Goal: Task Accomplishment & Management: Manage account settings

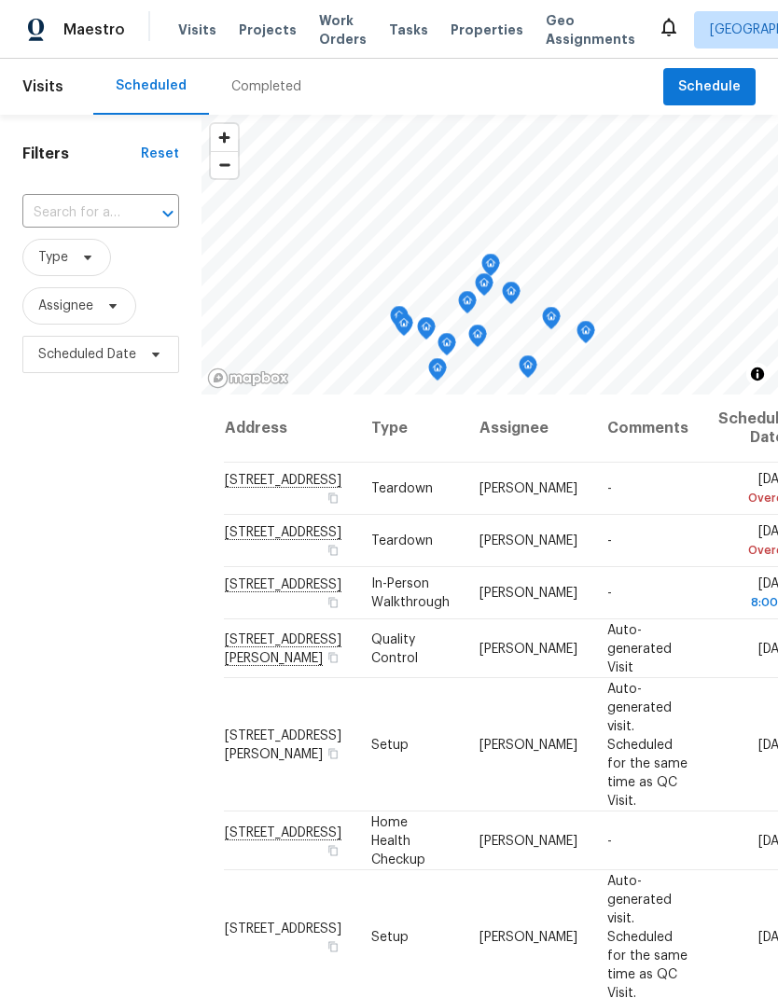
scroll to position [75, 0]
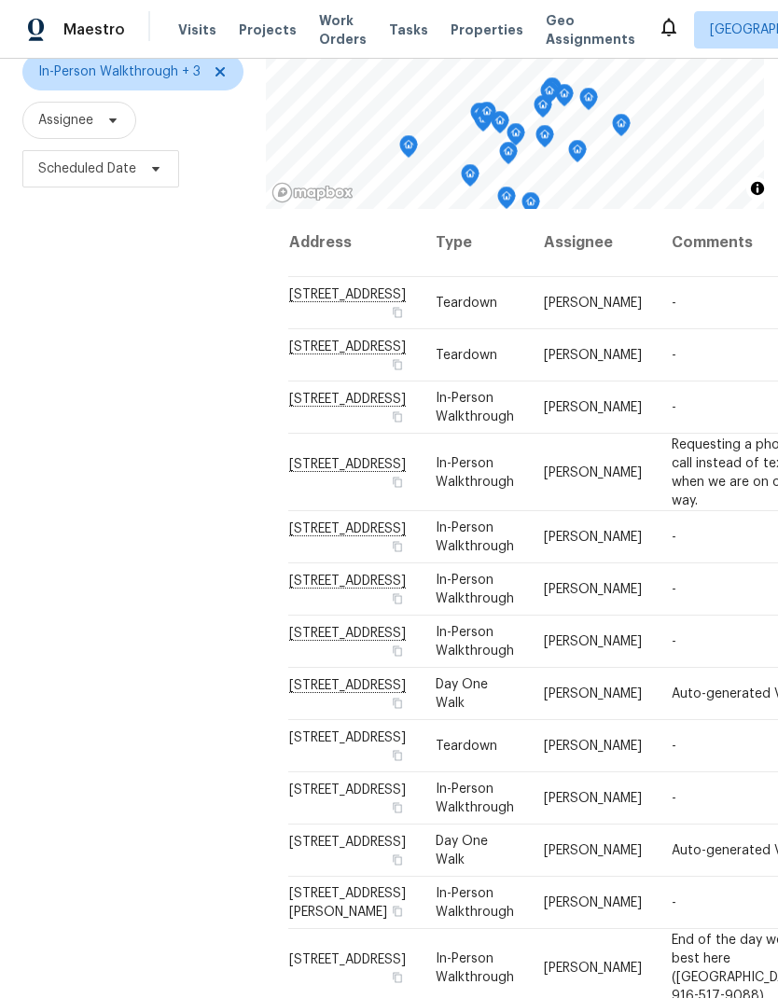
scroll to position [180, 0]
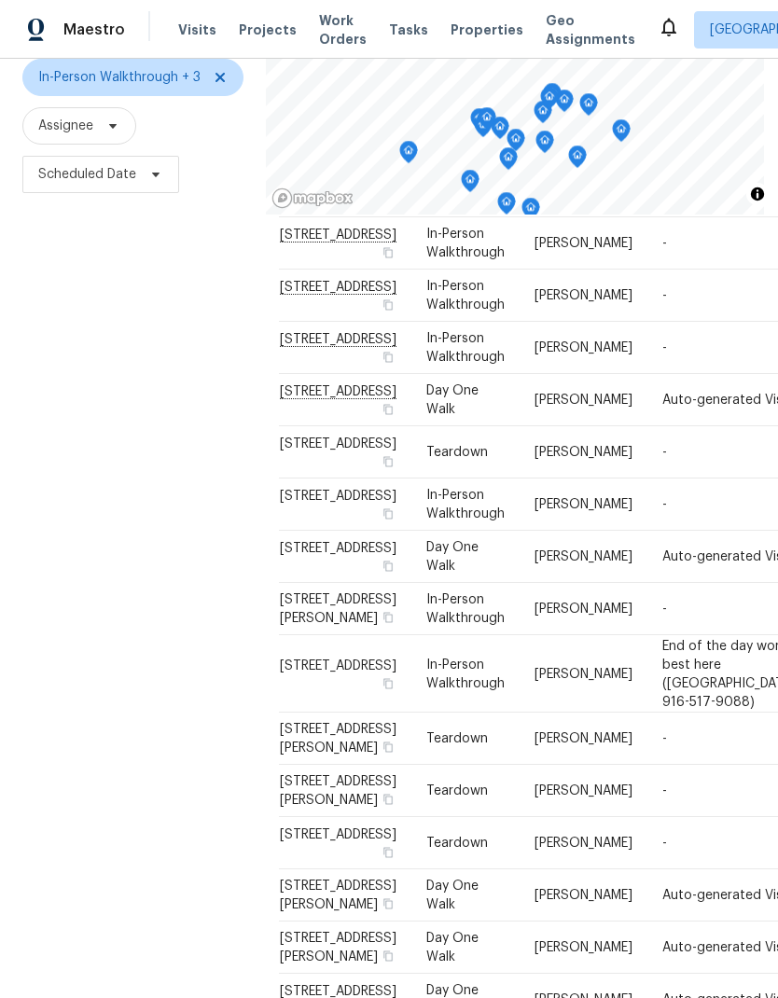
click at [170, 792] on div "Filters Reset ​ In-Person Walkthrough + 3 Assignee Scheduled Date" at bounding box center [133, 474] width 266 height 1078
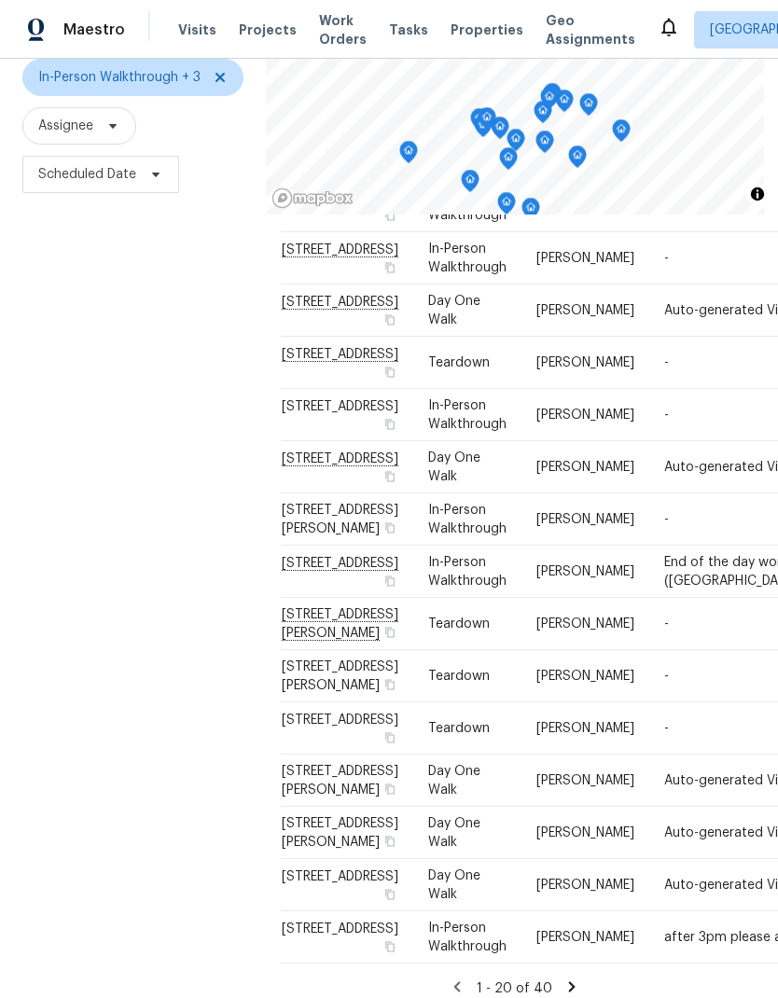
click at [184, 822] on div "Filters Reset ​ In-Person Walkthrough + 3 Assignee Scheduled Date" at bounding box center [133, 474] width 266 height 1078
click at [146, 731] on div "Filters Reset ​ In-Person Walkthrough + 3 Assignee Scheduled Date" at bounding box center [133, 474] width 266 height 1078
click at [146, 773] on div "Filters Reset ​ In-Person Walkthrough + 3 Assignee Scheduled Date" at bounding box center [133, 474] width 266 height 1078
click at [172, 767] on div "Filters Reset ​ In-Person Walkthrough + 3 Assignee Scheduled Date" at bounding box center [133, 474] width 266 height 1078
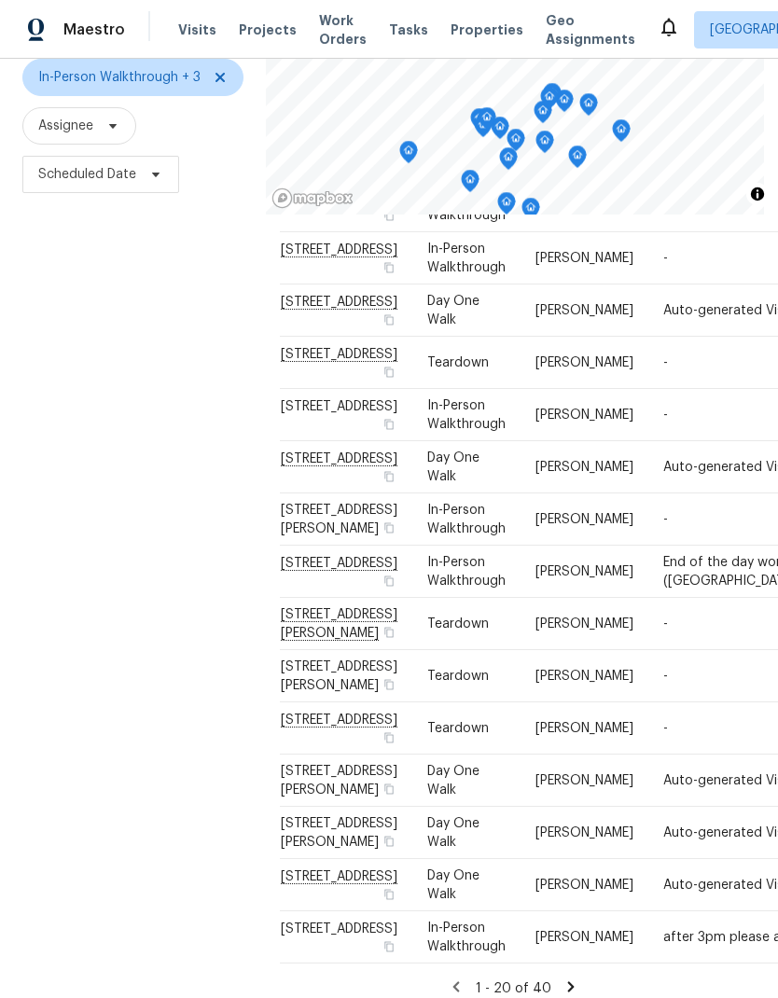
scroll to position [957, 7]
click at [0, 0] on icon at bounding box center [0, 0] width 0 height 0
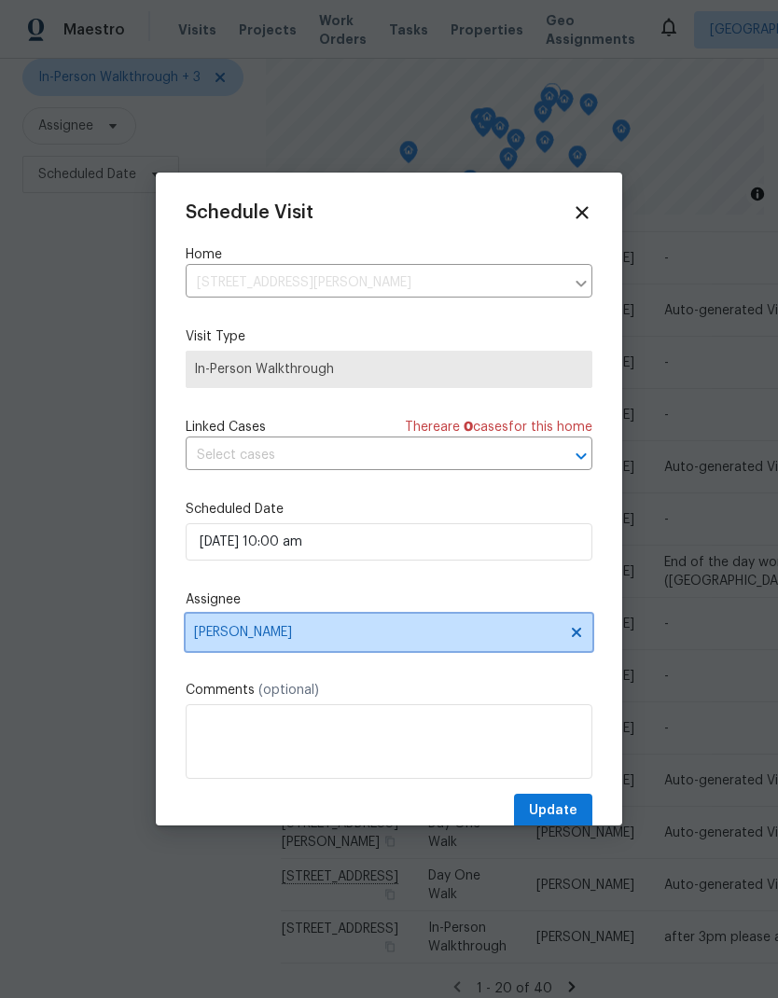
click at [576, 629] on icon at bounding box center [576, 632] width 15 height 15
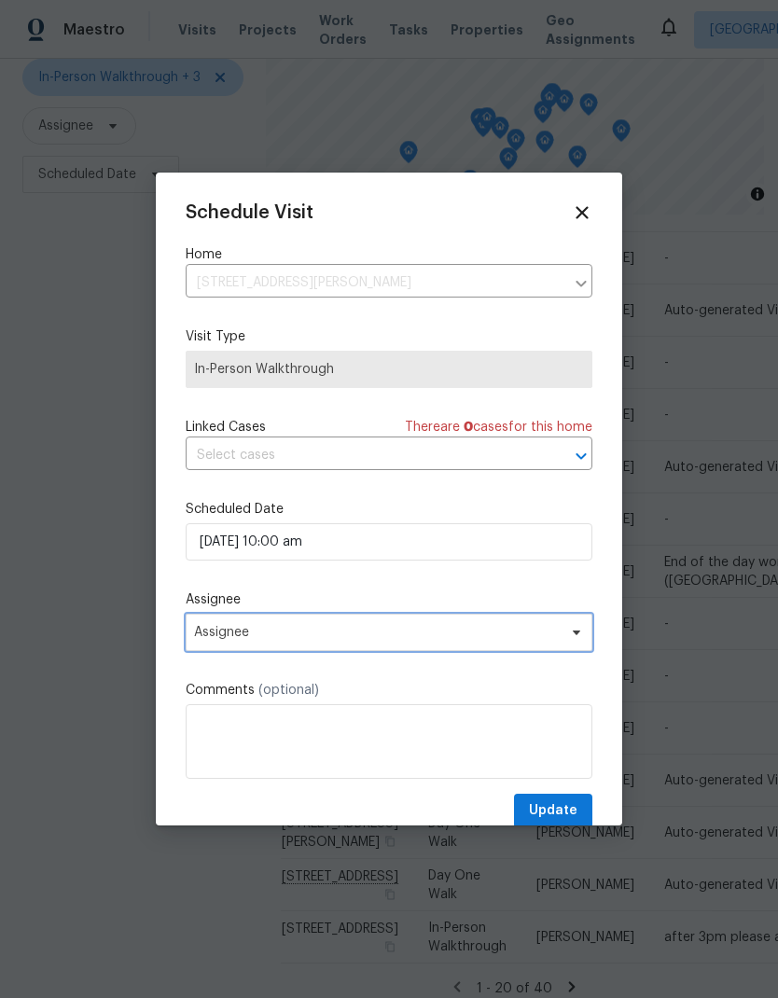
click at [383, 635] on span "Assignee" at bounding box center [376, 632] width 365 height 15
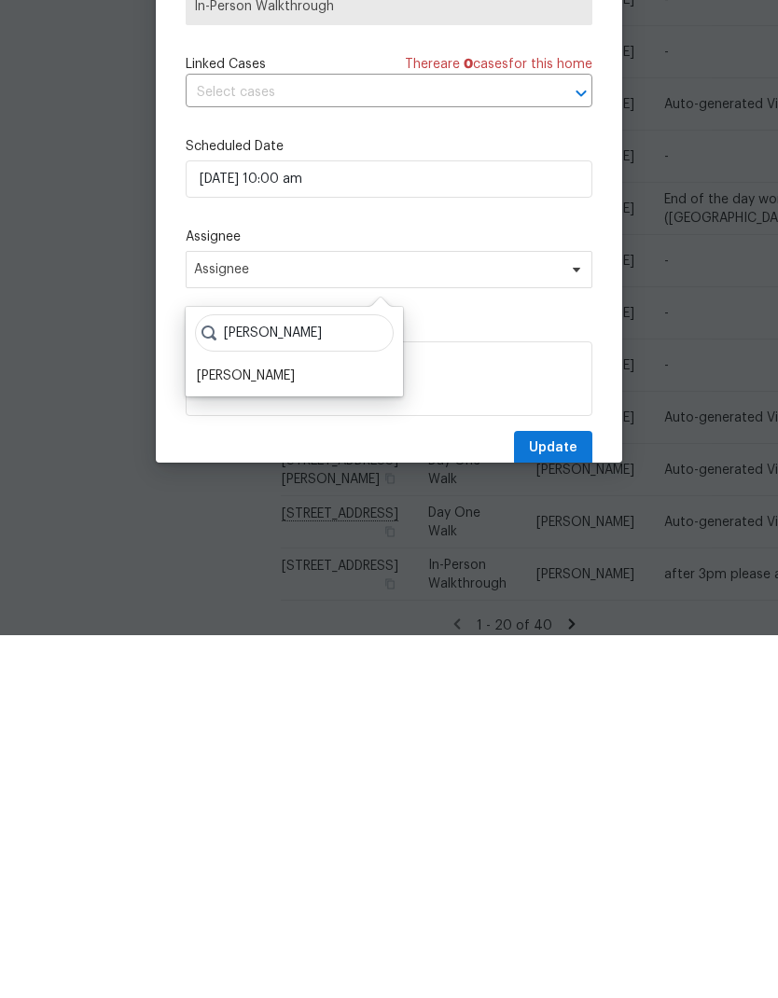
type input "Toni"
click at [234, 729] on div "Toni Little" at bounding box center [246, 738] width 98 height 19
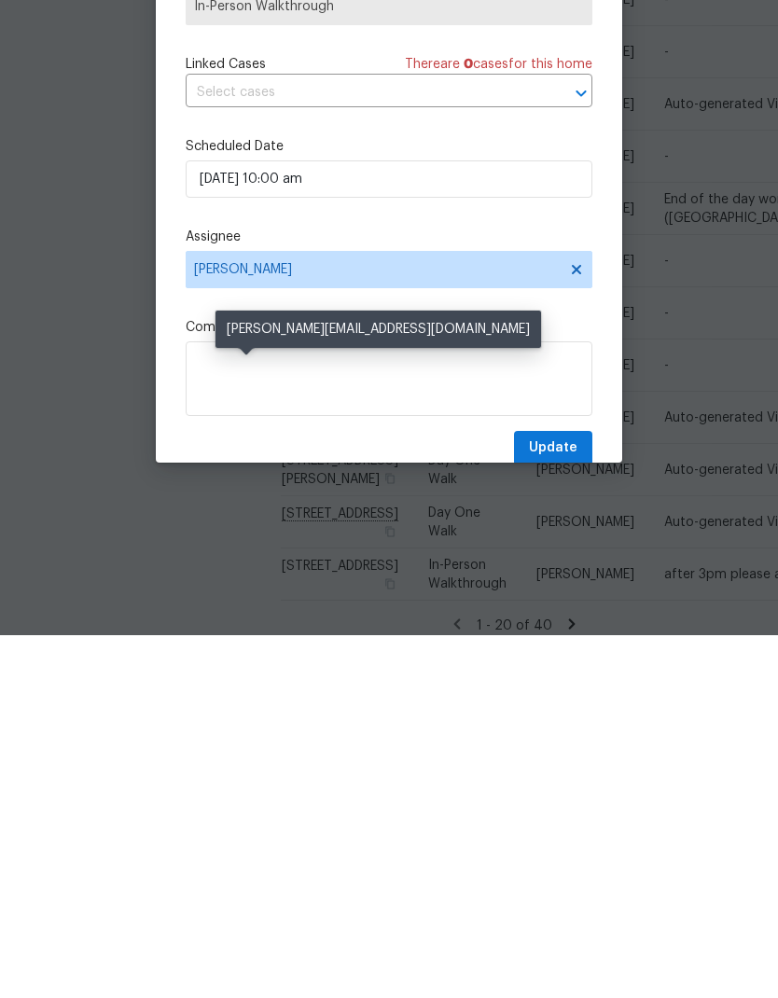
scroll to position [75, 0]
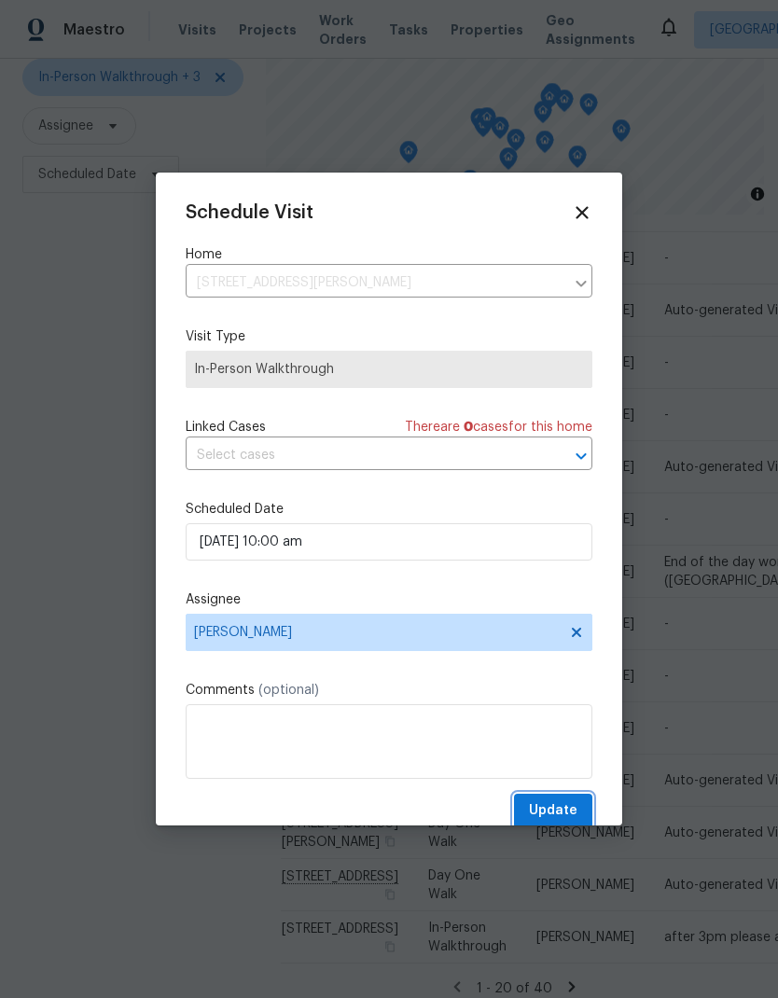
click at [565, 800] on button "Update" at bounding box center [553, 810] width 78 height 34
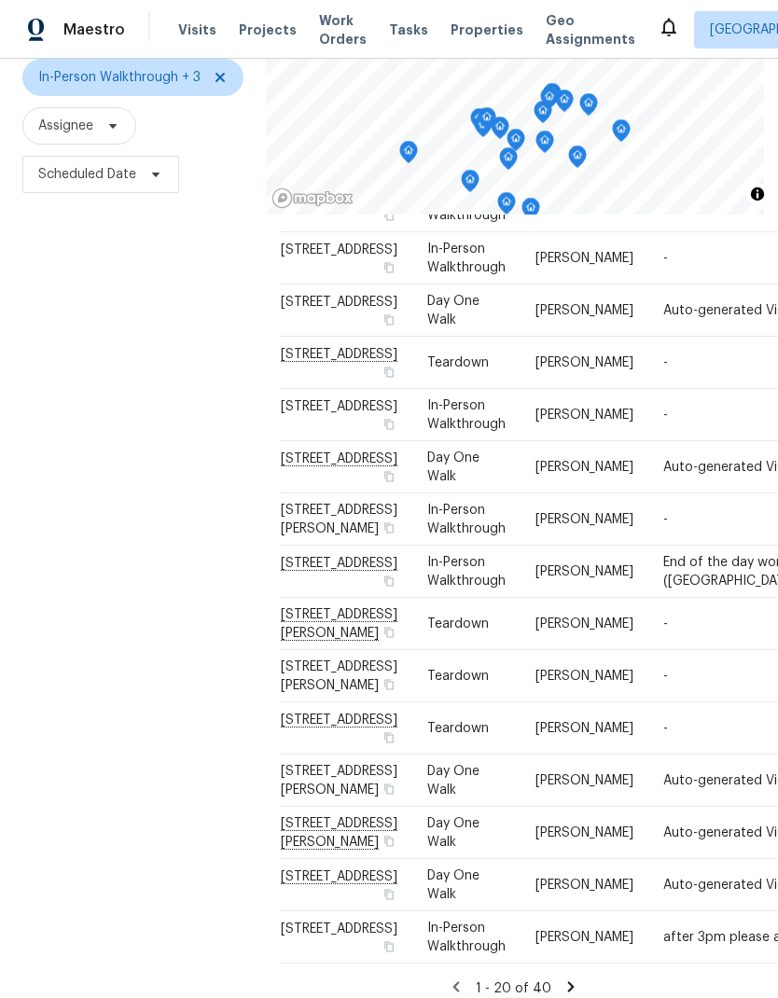
scroll to position [936, 7]
click at [0, 0] on icon at bounding box center [0, 0] width 0 height 0
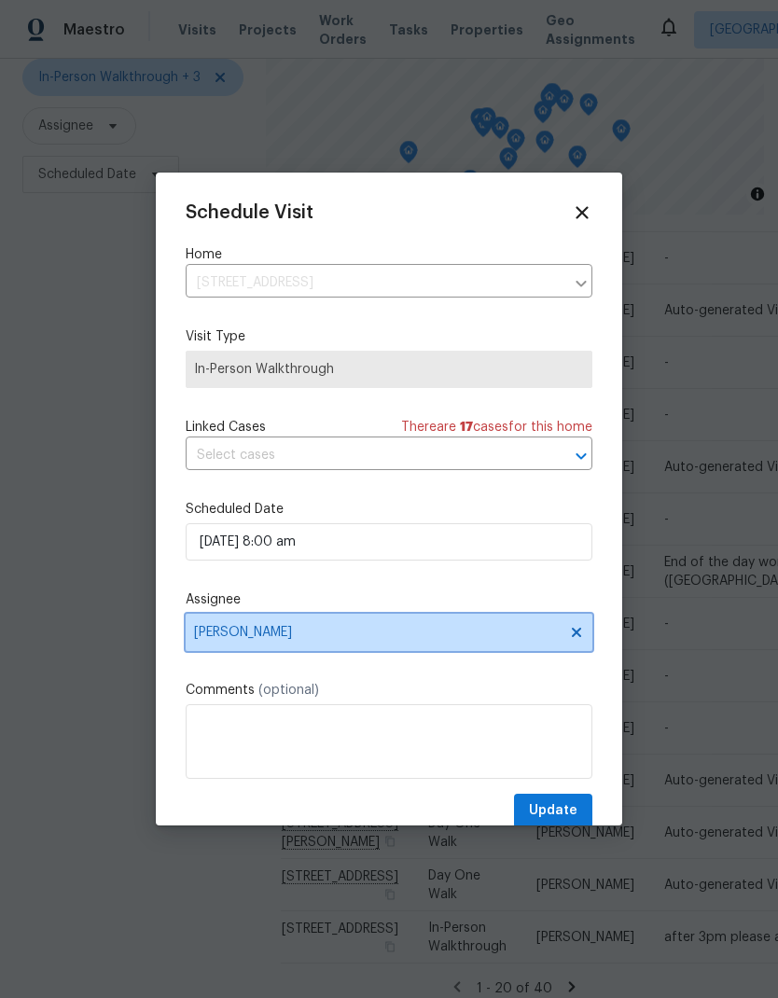
click at [380, 629] on span "[PERSON_NAME]" at bounding box center [376, 632] width 365 height 15
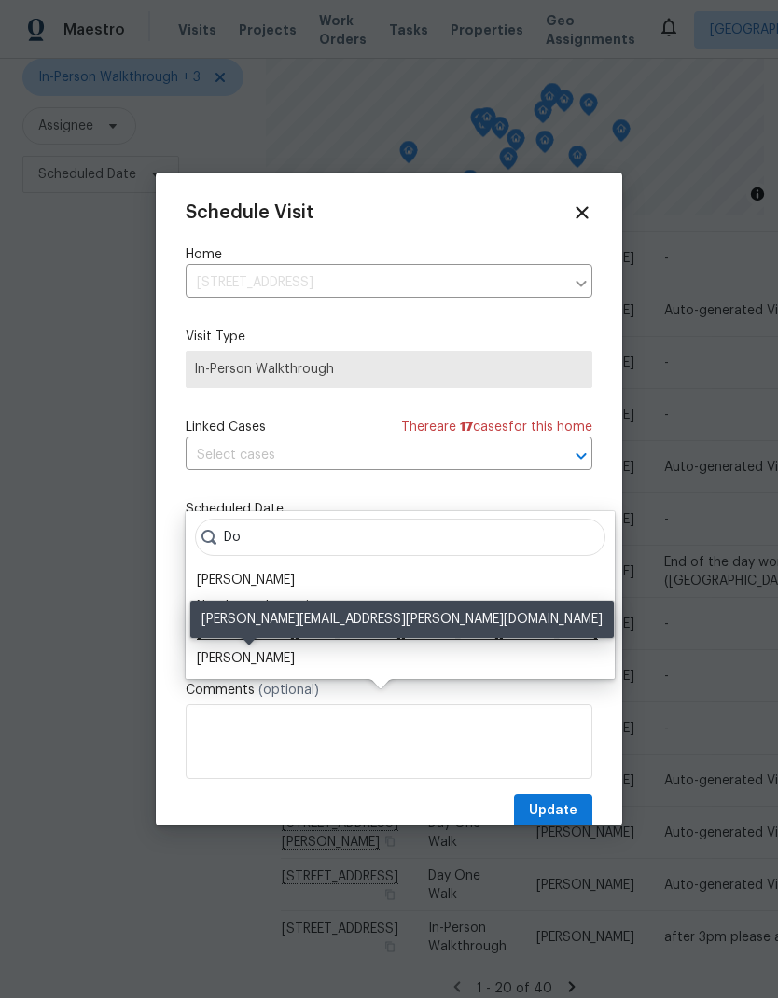
type input "Do"
click at [276, 649] on div "Douglass Noblett" at bounding box center [246, 658] width 98 height 19
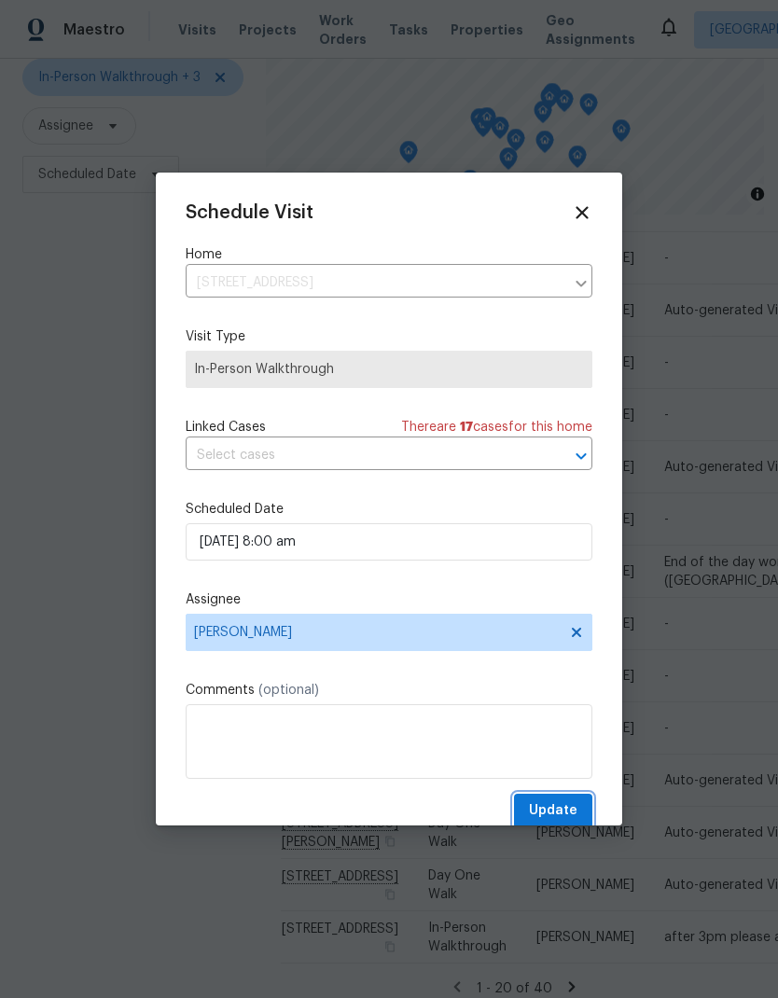
click at [562, 819] on span "Update" at bounding box center [553, 810] width 48 height 23
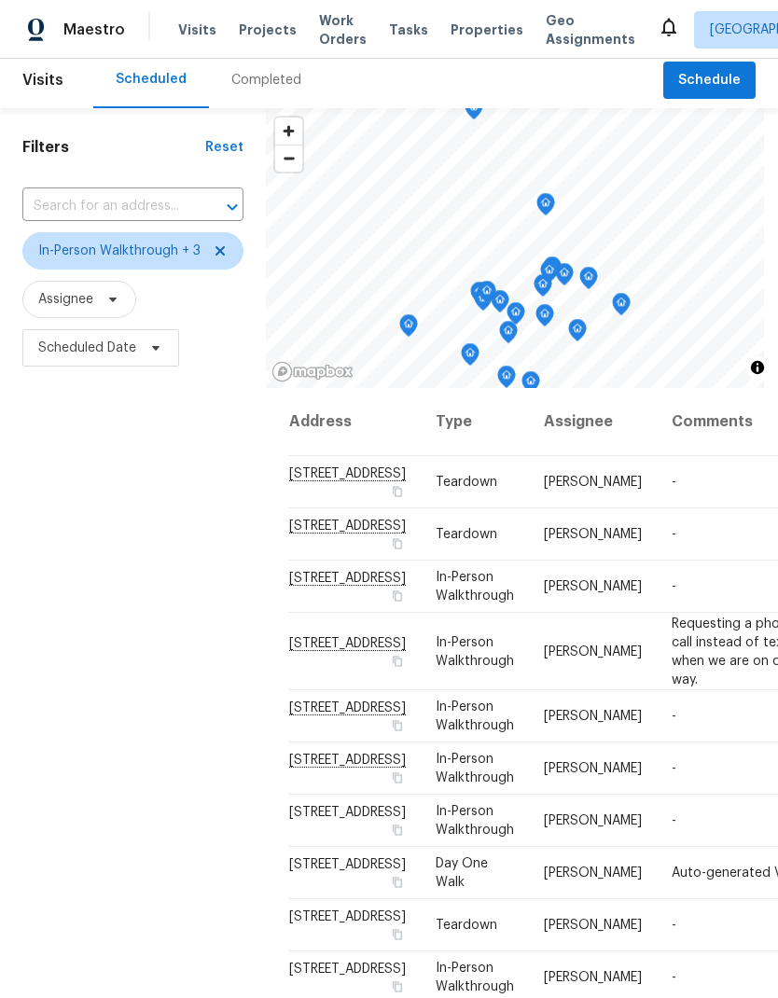
scroll to position [4, 0]
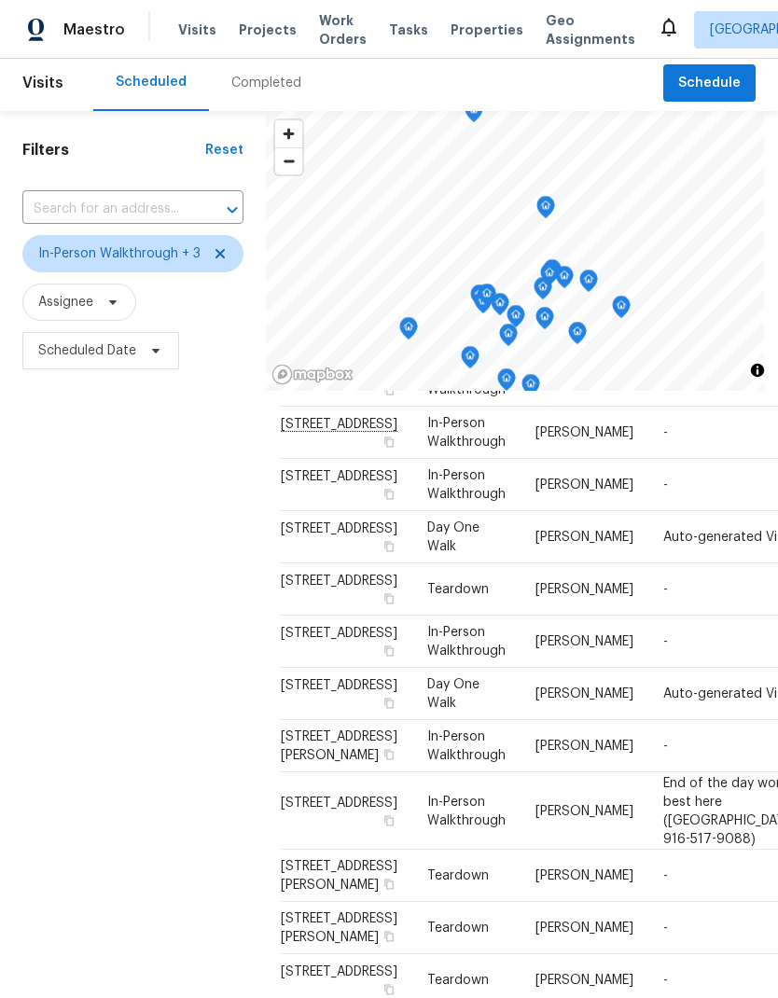
click at [220, 756] on div "Filters Reset ​ In-Person Walkthrough + 3 Assignee Scheduled Date" at bounding box center [133, 650] width 266 height 1078
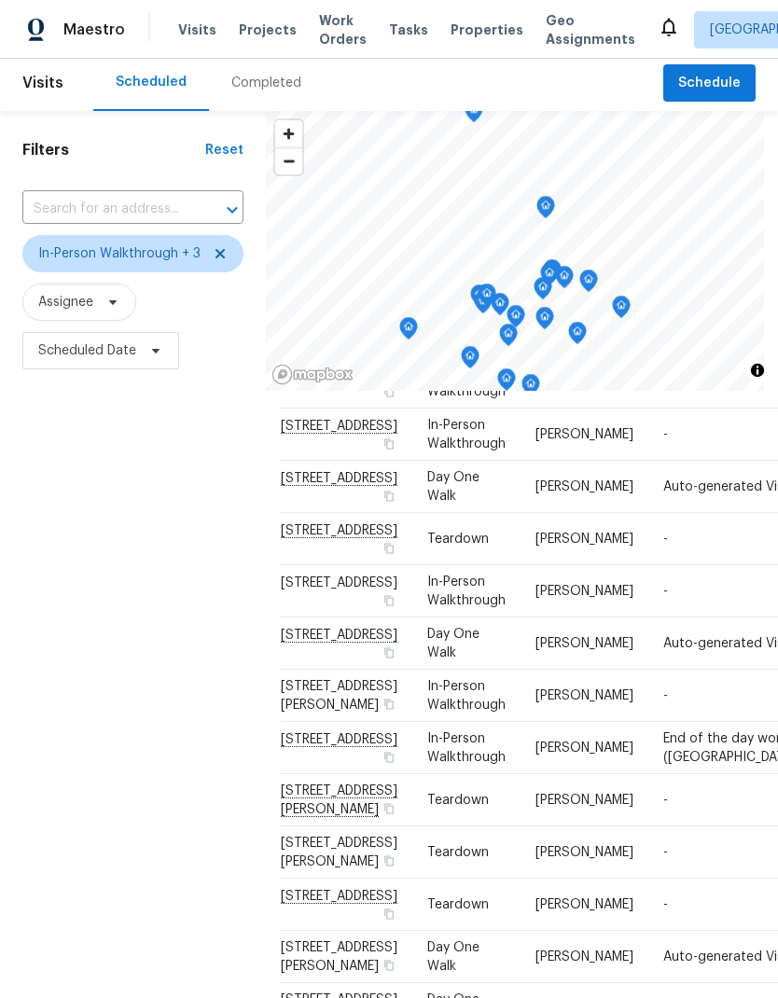
scroll to position [979, 7]
click at [207, 719] on div "Filters Reset ​ In-Person Walkthrough + 3 Assignee Scheduled Date" at bounding box center [133, 650] width 266 height 1078
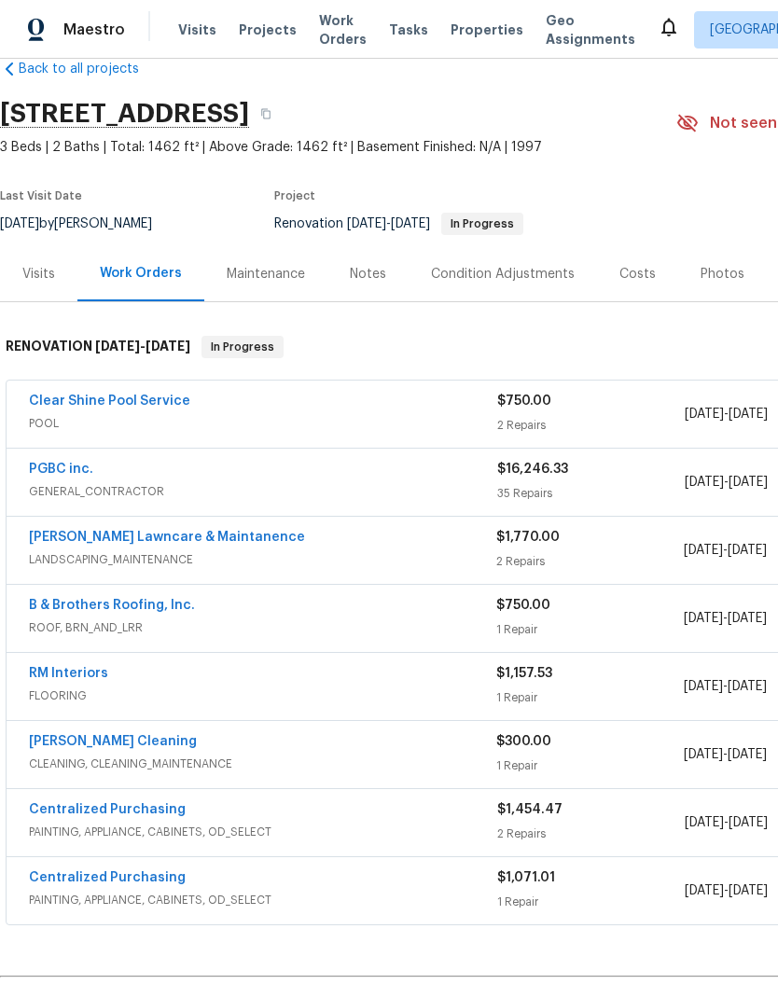
scroll to position [37, 0]
click at [65, 467] on link "PGBC inc." at bounding box center [61, 467] width 64 height 13
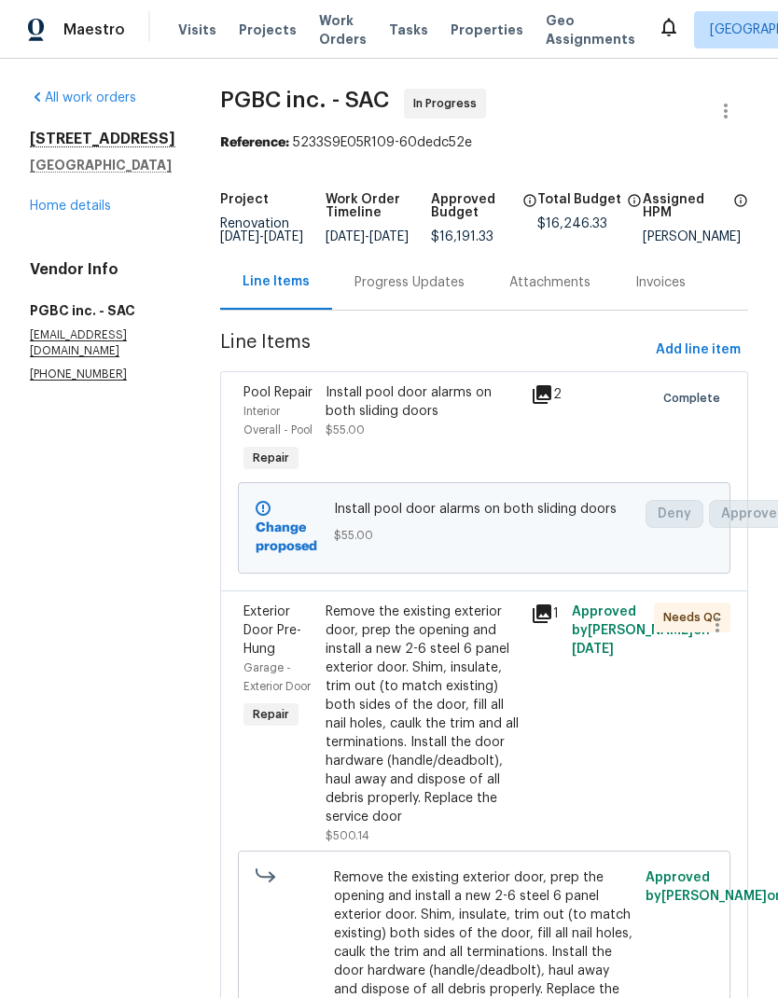
click at [397, 701] on div "Remove the existing exterior door, prep the opening and install a new 2-6 steel…" at bounding box center [422, 714] width 194 height 224
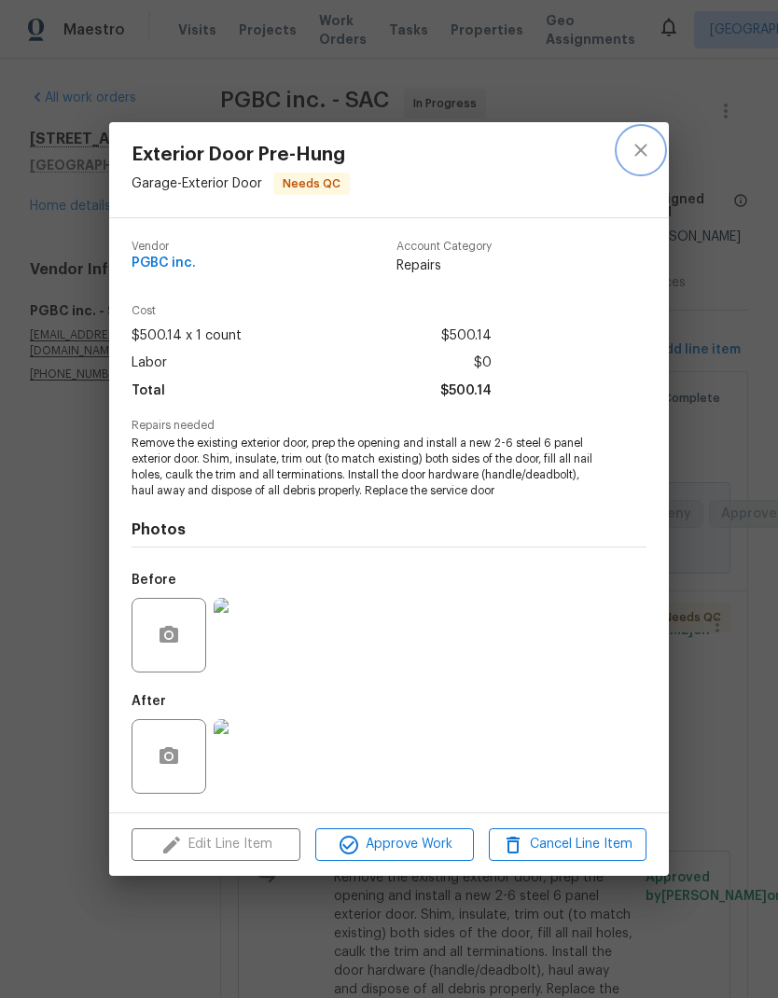
click at [640, 144] on icon "close" at bounding box center [640, 150] width 12 height 12
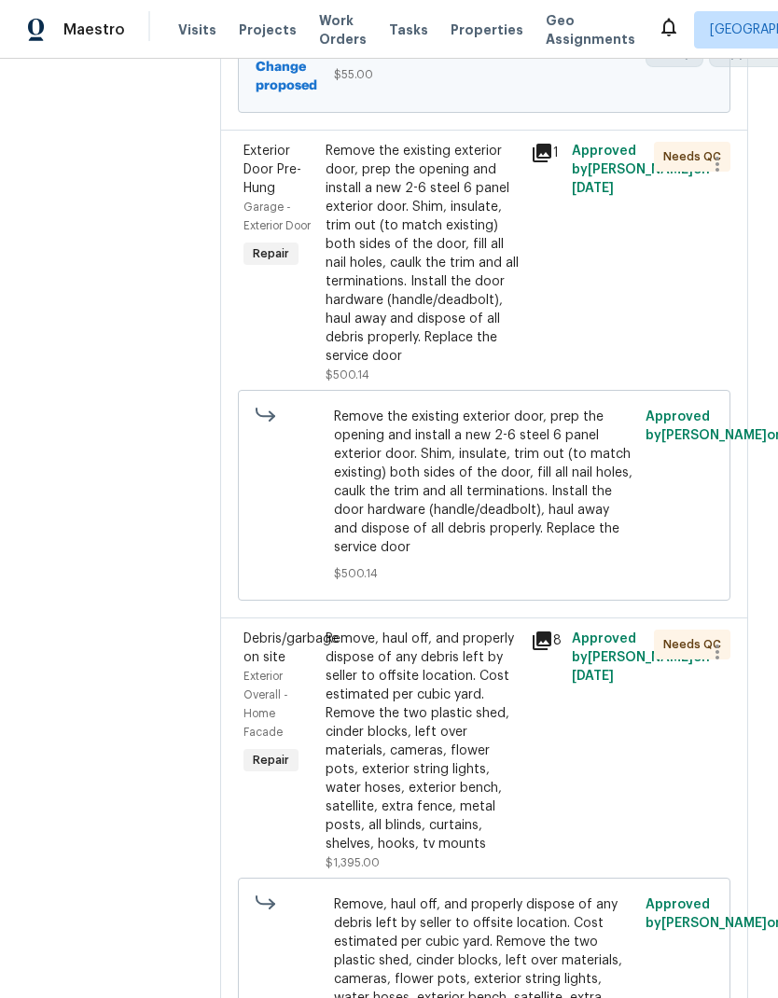
scroll to position [465, 0]
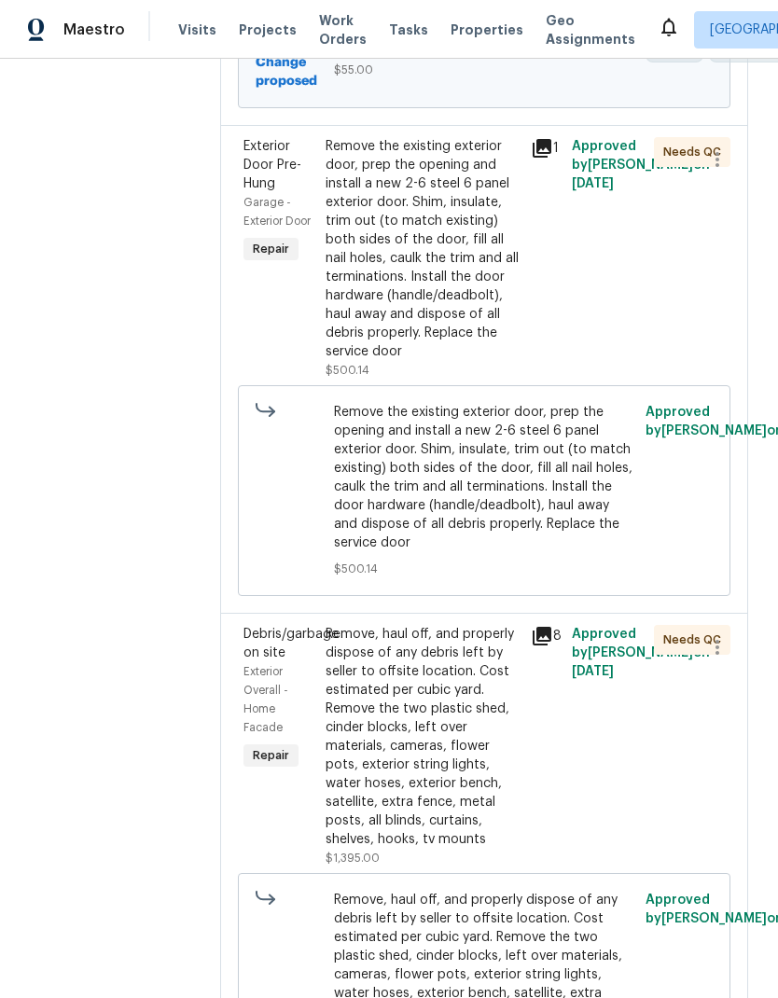
click at [406, 680] on div "Remove, haul off, and properly dispose of any debris left by seller to offsite …" at bounding box center [422, 737] width 194 height 224
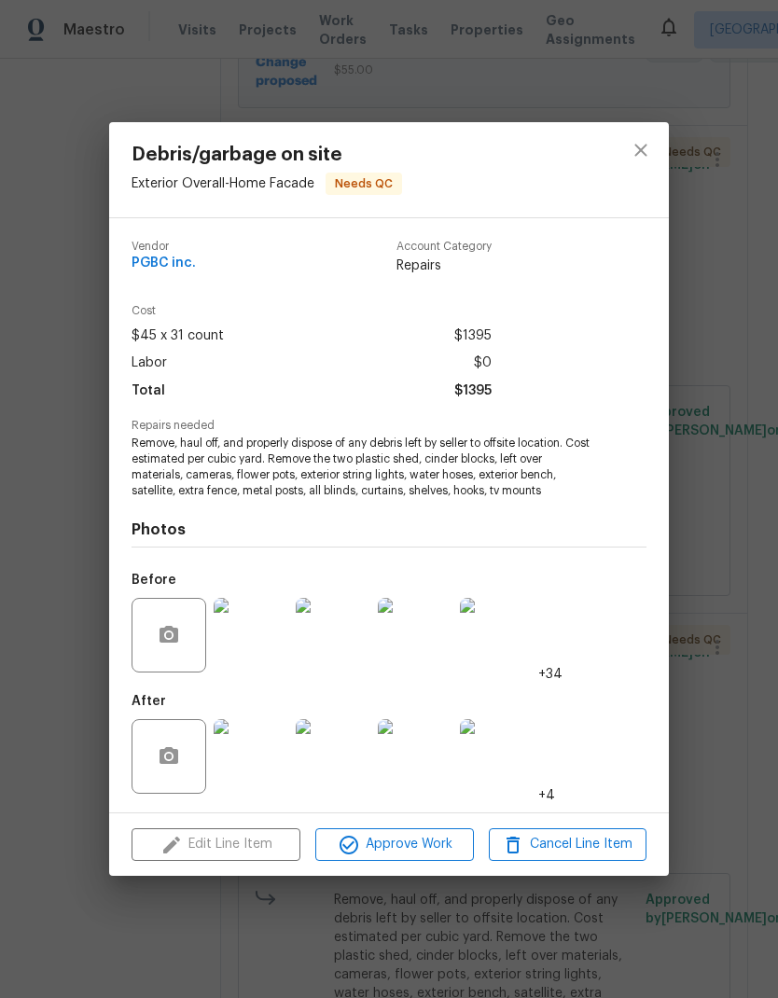
click at [241, 844] on div "Edit Line Item Approve Work Cancel Line Item" at bounding box center [388, 844] width 559 height 62
click at [637, 149] on icon "close" at bounding box center [640, 150] width 22 height 22
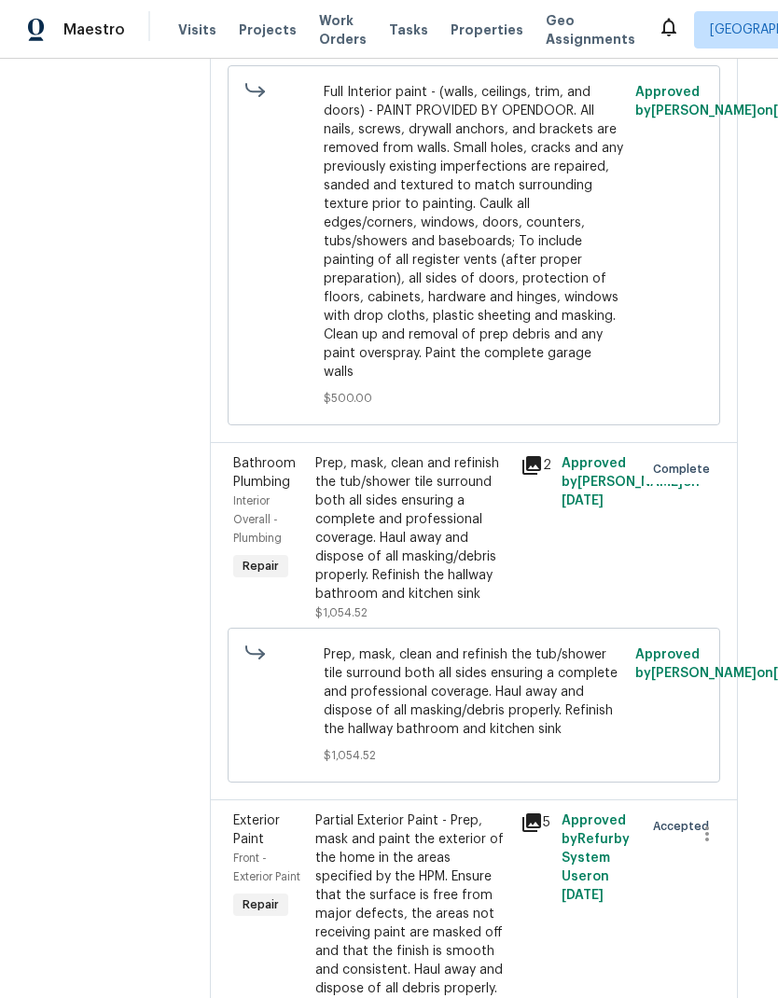
scroll to position [3063, 14]
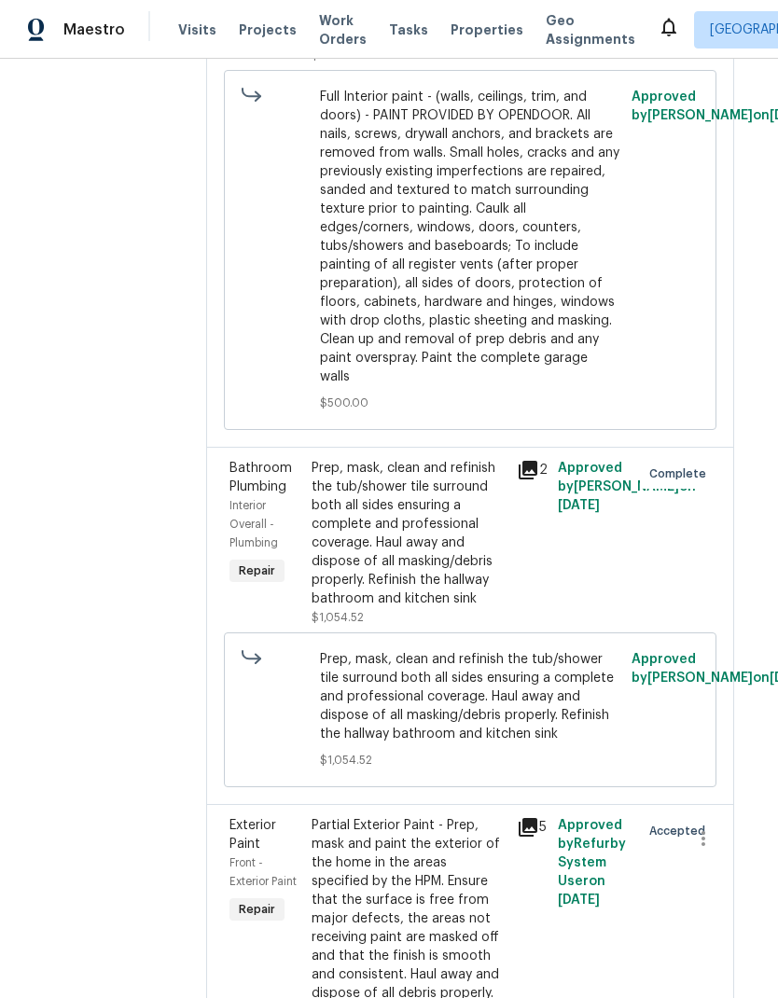
click at [397, 459] on div "Prep, mask, clean and refinish the tub/shower tile surround both all sides ensu…" at bounding box center [408, 533] width 194 height 149
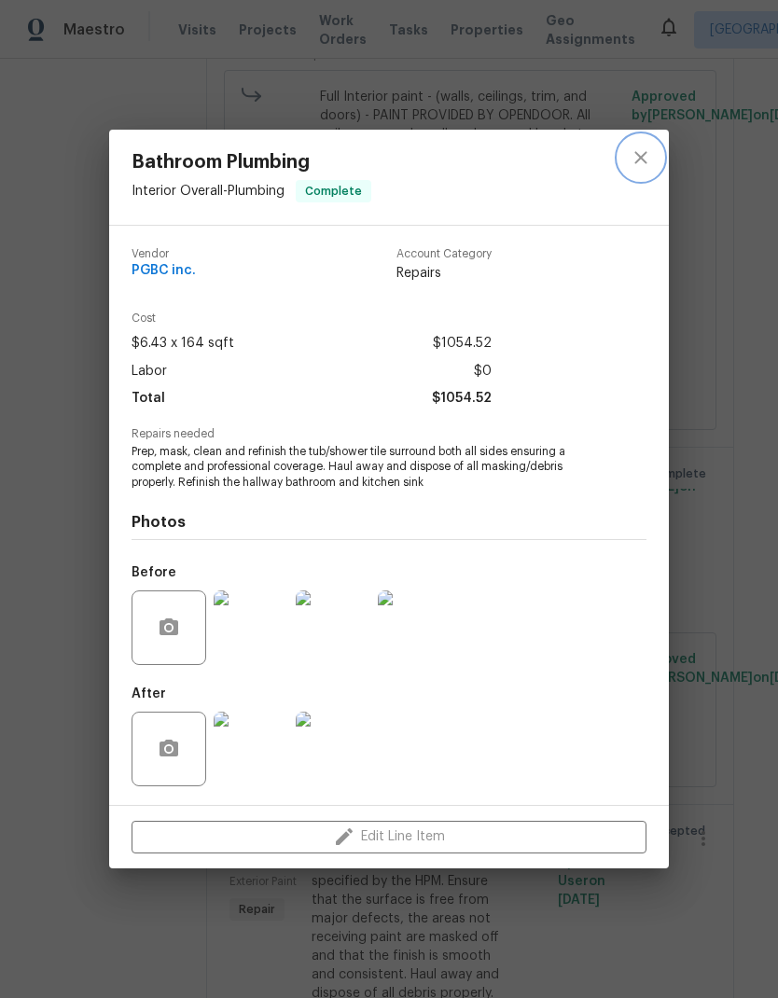
click at [641, 150] on icon "close" at bounding box center [640, 157] width 22 height 22
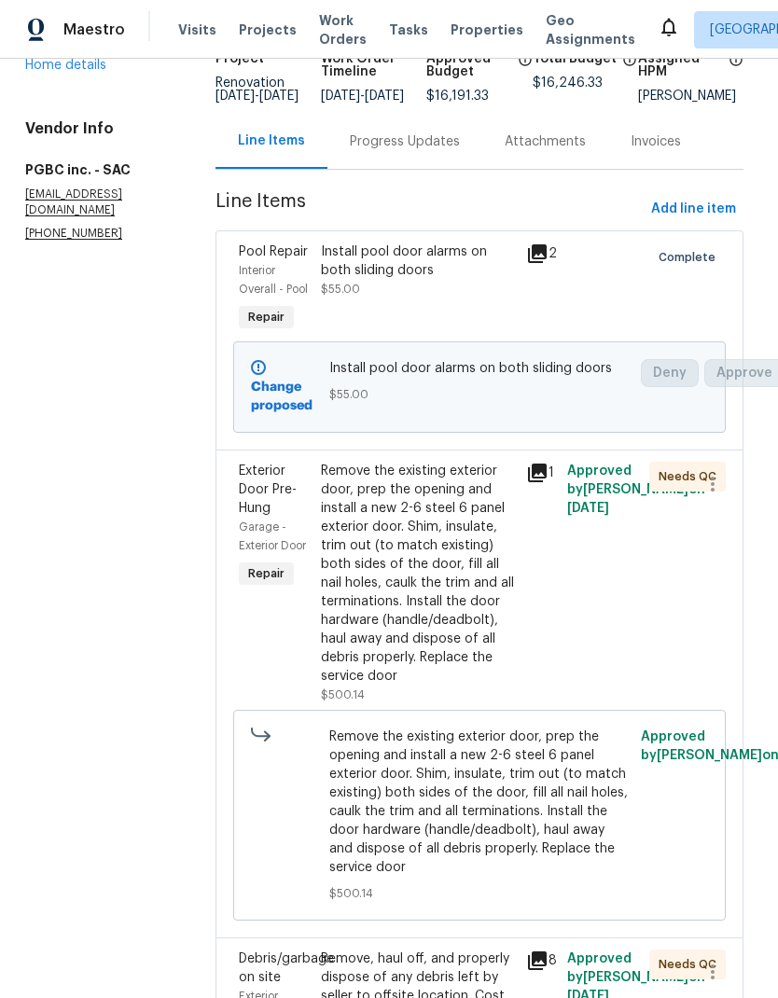
scroll to position [172, 5]
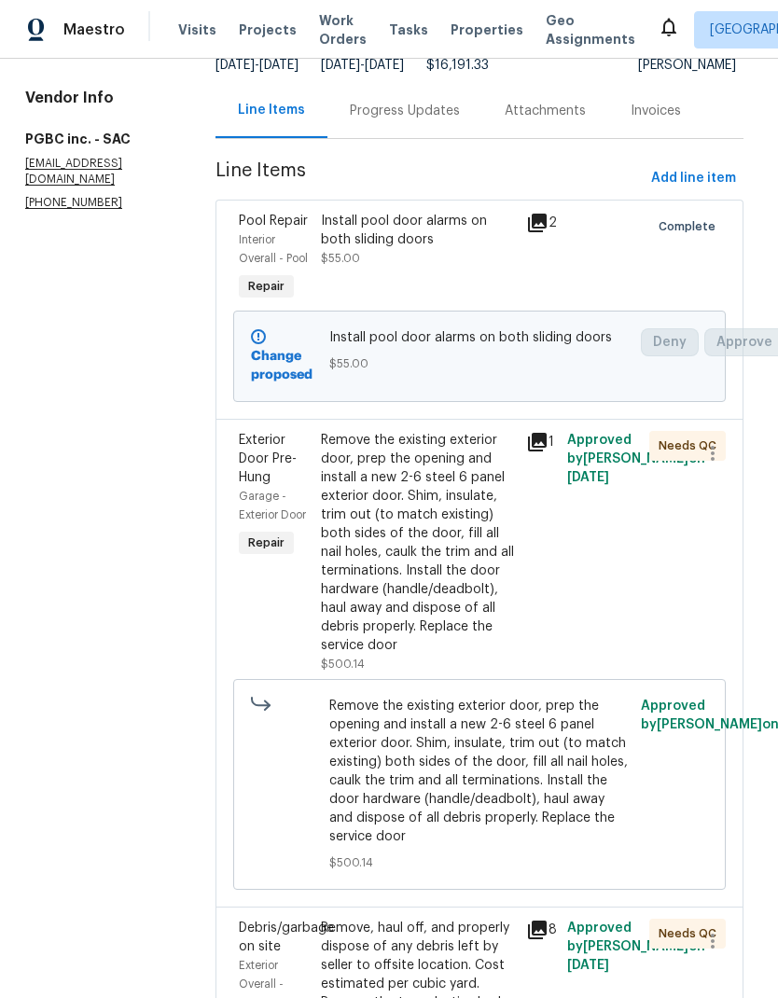
click at [431, 491] on div "Remove the existing exterior door, prep the opening and install a new 2-6 steel…" at bounding box center [418, 543] width 194 height 224
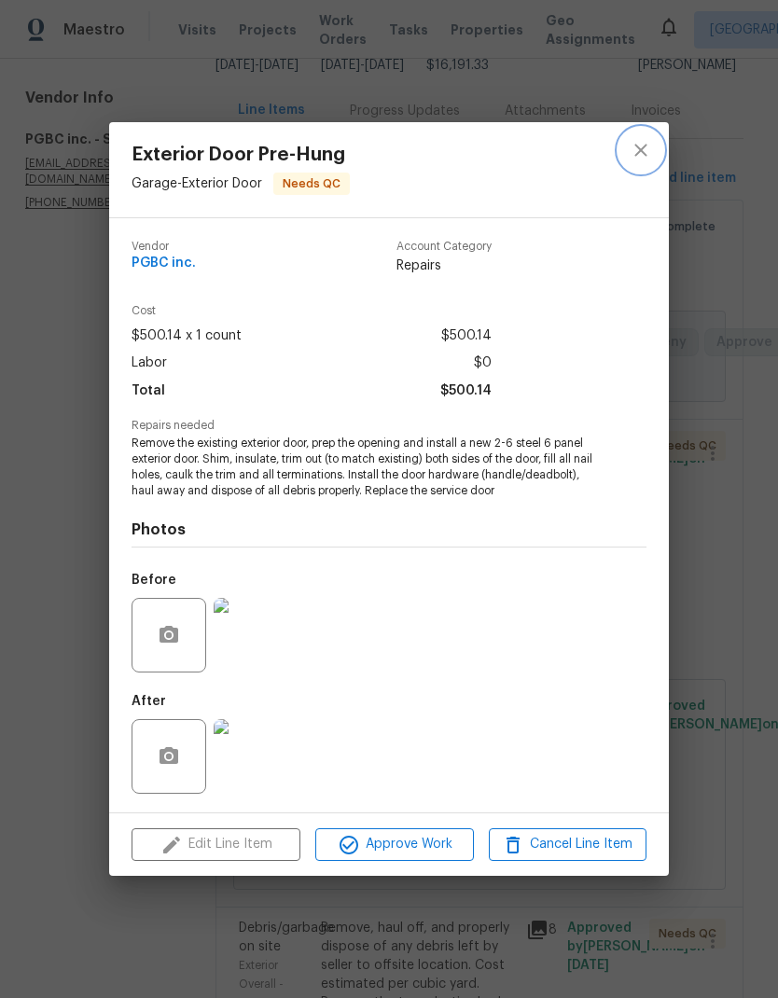
click at [643, 144] on icon "close" at bounding box center [640, 150] width 12 height 12
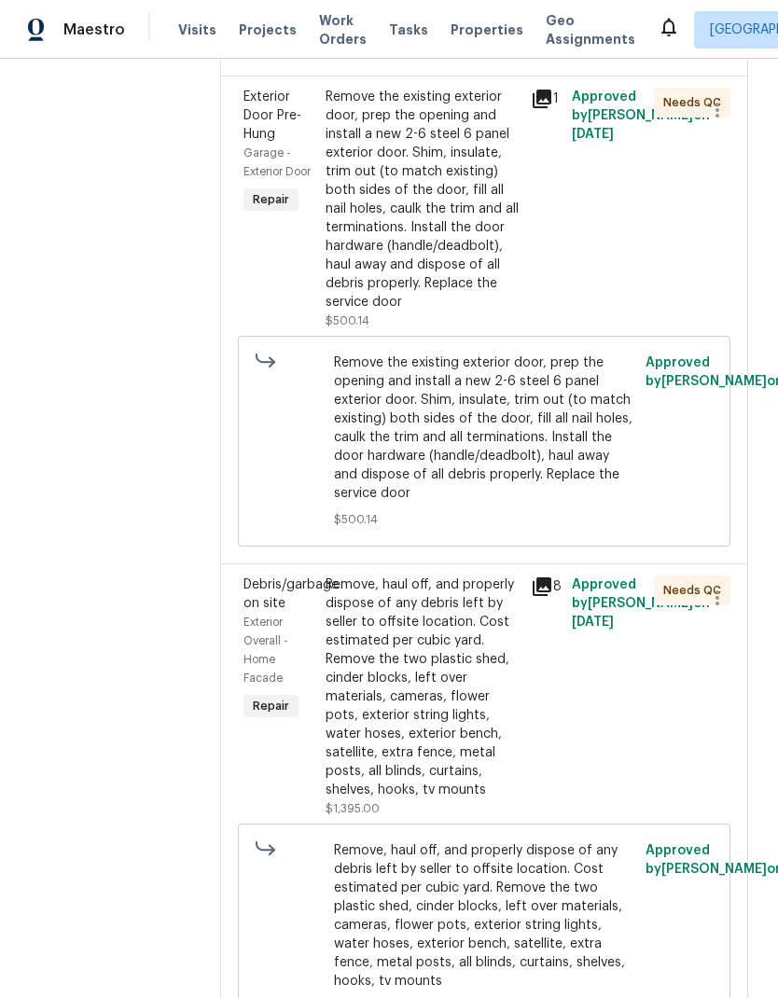
scroll to position [516, 0]
click at [438, 608] on div "Remove, haul off, and properly dispose of any debris left by seller to offsite …" at bounding box center [422, 686] width 194 height 224
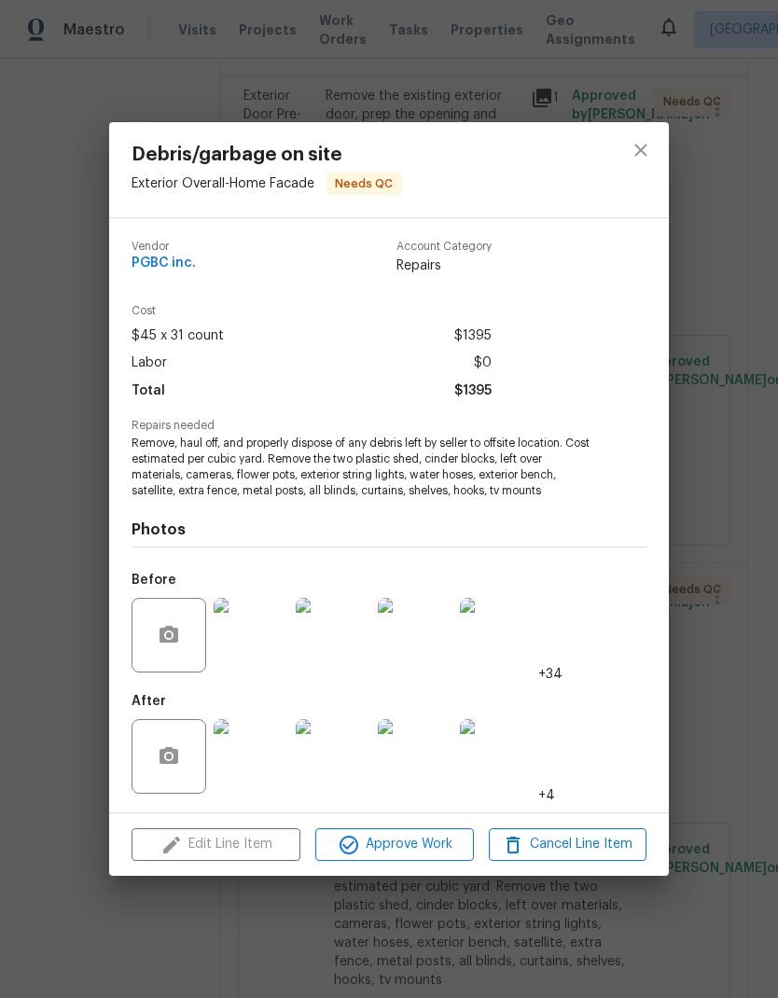
click at [642, 154] on icon "close" at bounding box center [640, 150] width 22 height 22
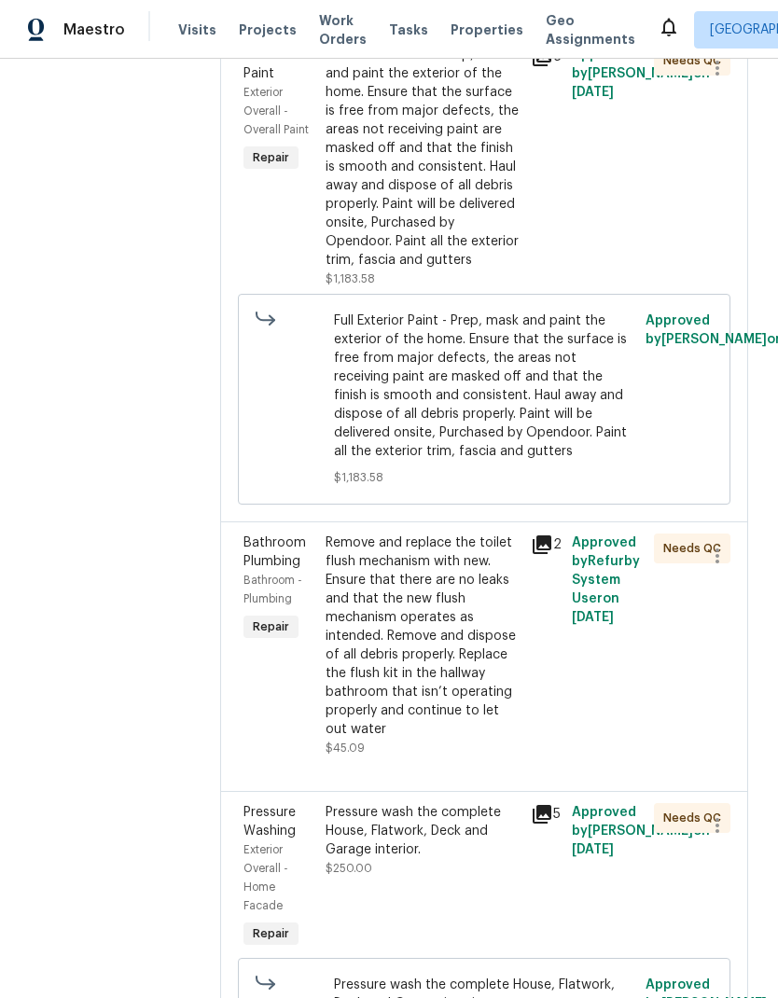
scroll to position [1559, 0]
click at [412, 576] on div "Remove and replace the toilet flush mechanism with new. Ensure that there are n…" at bounding box center [422, 634] width 194 height 205
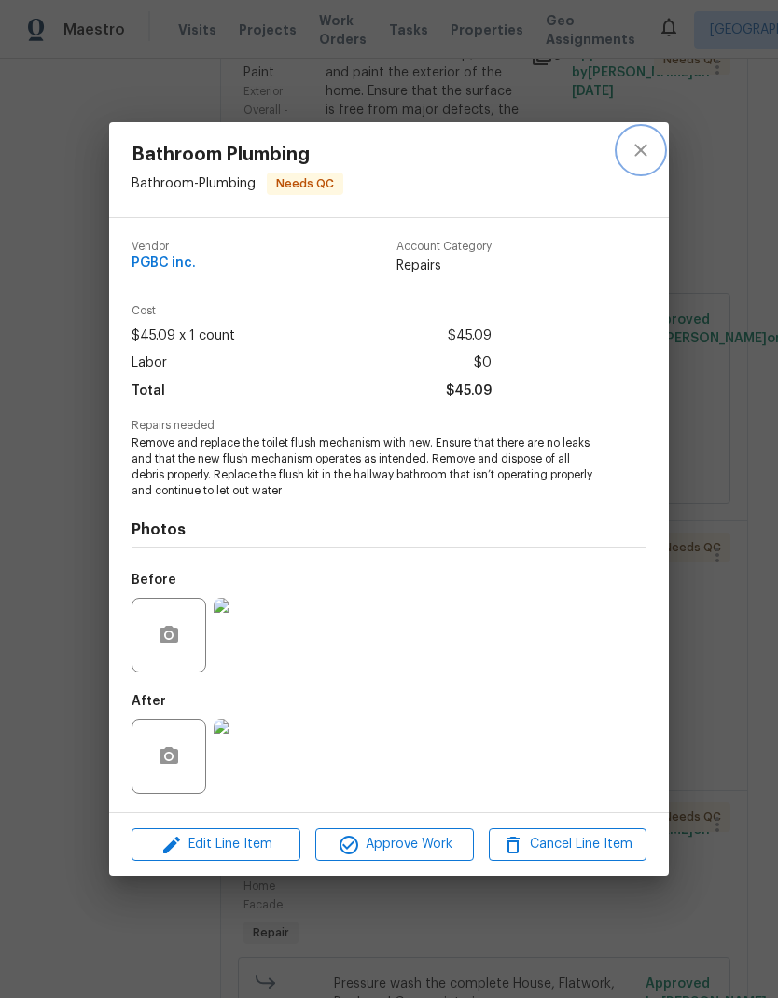
click at [644, 154] on icon "close" at bounding box center [640, 150] width 12 height 12
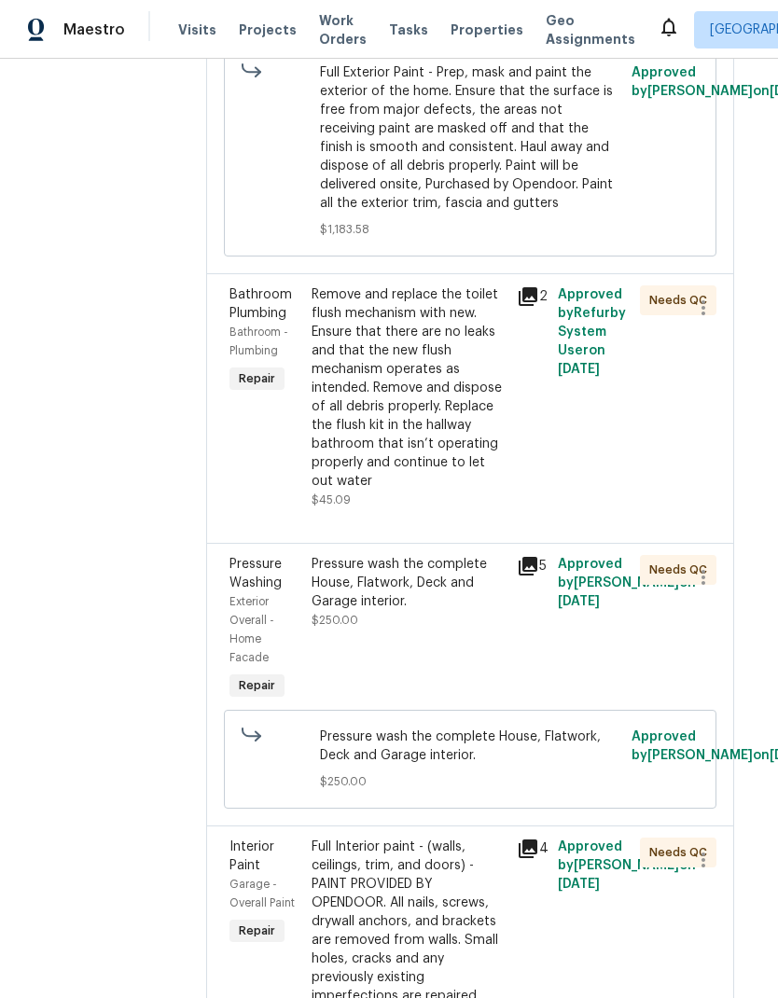
scroll to position [1806, 15]
click at [372, 555] on div "Pressure wash the complete House, Flatwork, Deck and Garage interior." at bounding box center [407, 583] width 194 height 56
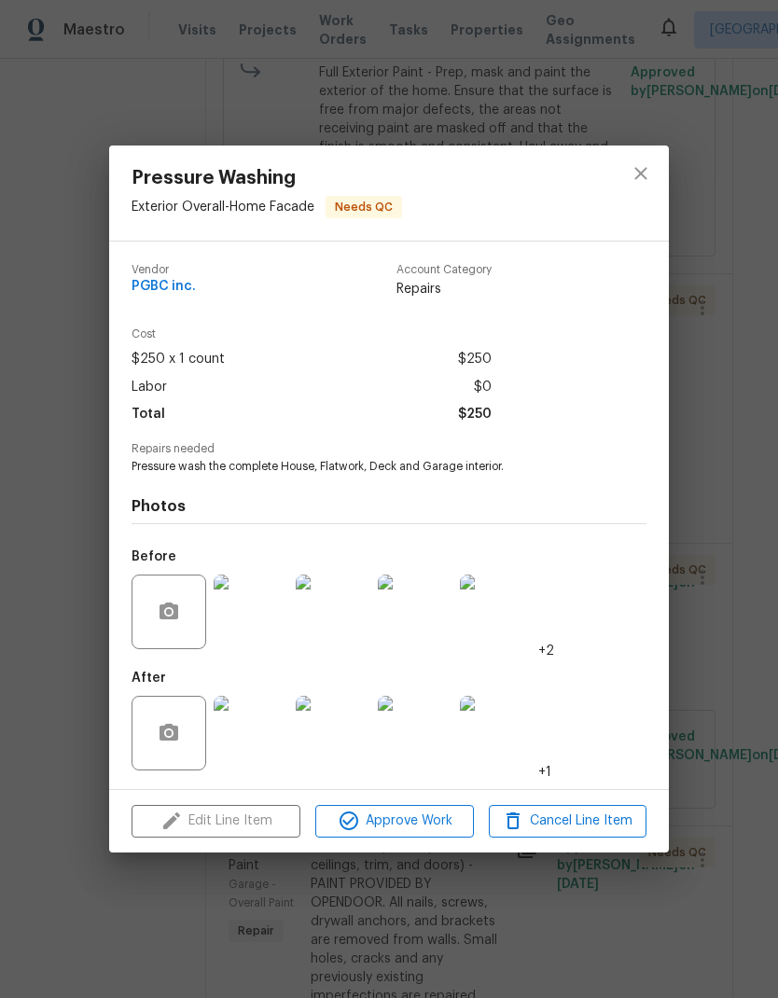
click at [264, 736] on img at bounding box center [250, 732] width 75 height 75
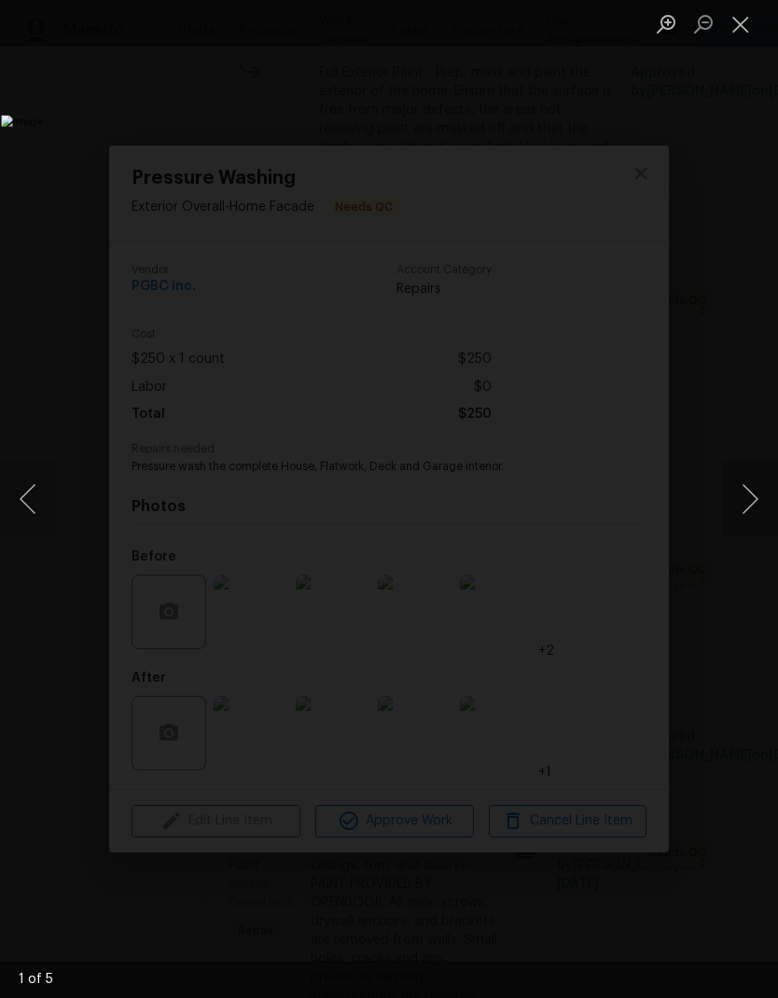
click at [762, 507] on button "Next image" at bounding box center [750, 498] width 56 height 75
click at [750, 510] on button "Next image" at bounding box center [750, 498] width 56 height 75
click at [750, 511] on button "Next image" at bounding box center [750, 498] width 56 height 75
click at [746, 509] on button "Next image" at bounding box center [750, 498] width 56 height 75
click at [746, 517] on button "Next image" at bounding box center [750, 498] width 56 height 75
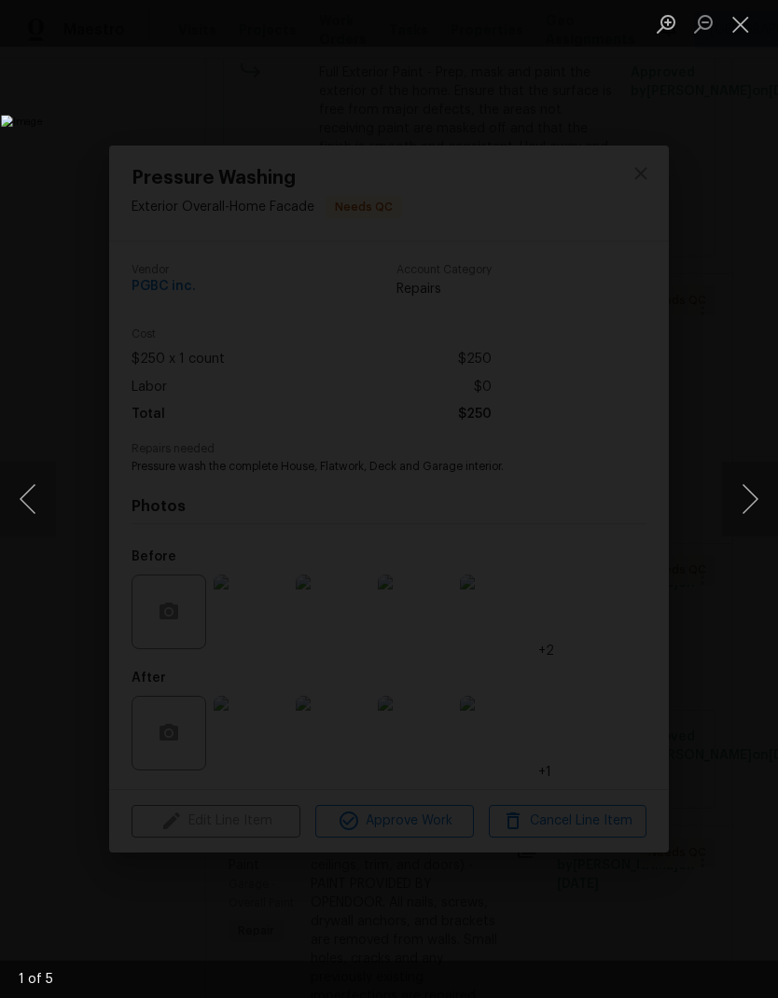
click at [752, 514] on button "Next image" at bounding box center [750, 498] width 56 height 75
click at [757, 508] on button "Next image" at bounding box center [750, 498] width 56 height 75
click at [32, 497] on button "Previous image" at bounding box center [28, 498] width 56 height 75
click at [736, 25] on button "Close lightbox" at bounding box center [740, 23] width 37 height 33
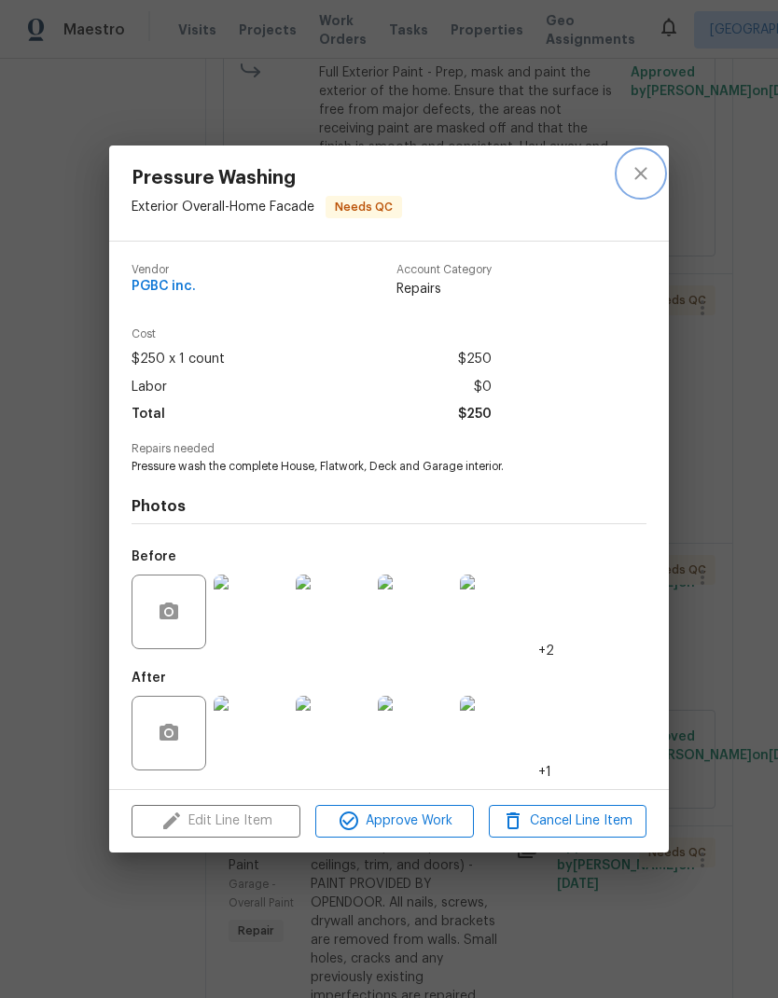
click at [654, 172] on button "close" at bounding box center [640, 173] width 45 height 45
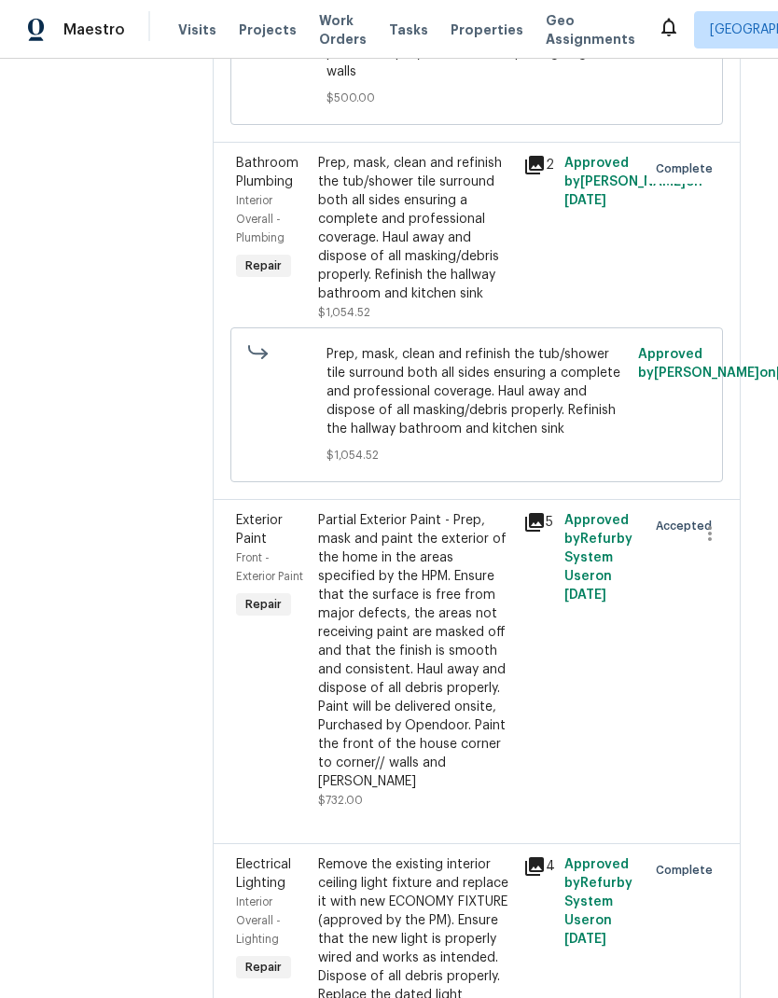
scroll to position [3378, 7]
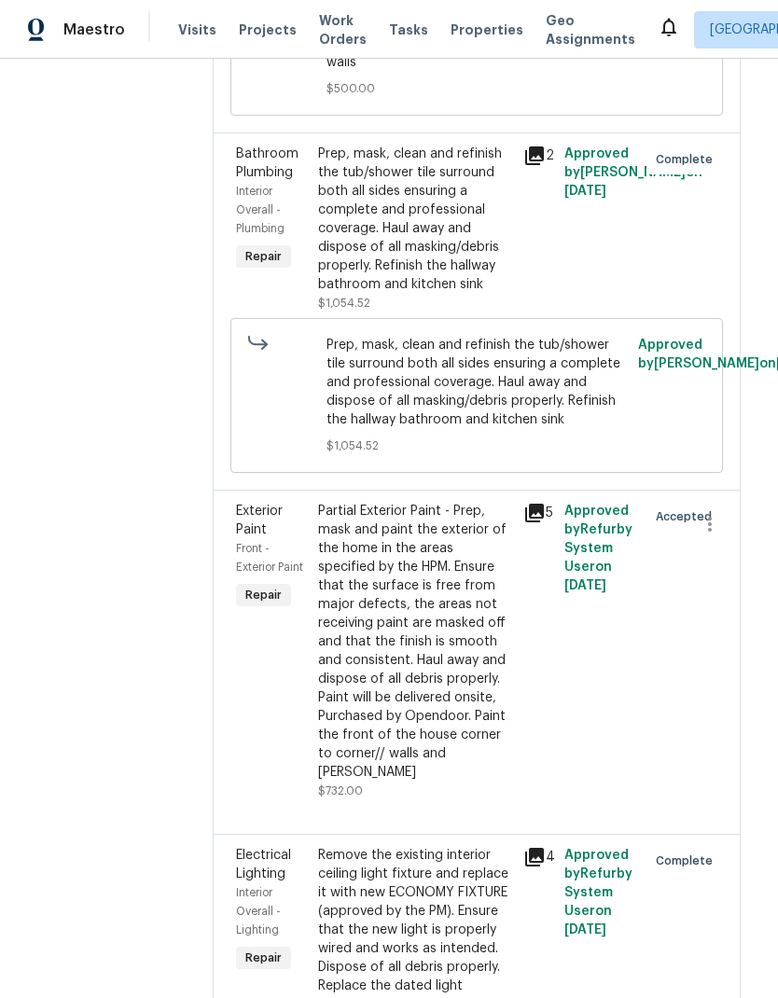
click at [432, 502] on div "Partial Exterior Paint - Prep, mask and paint the exterior of the home in the a…" at bounding box center [415, 642] width 194 height 280
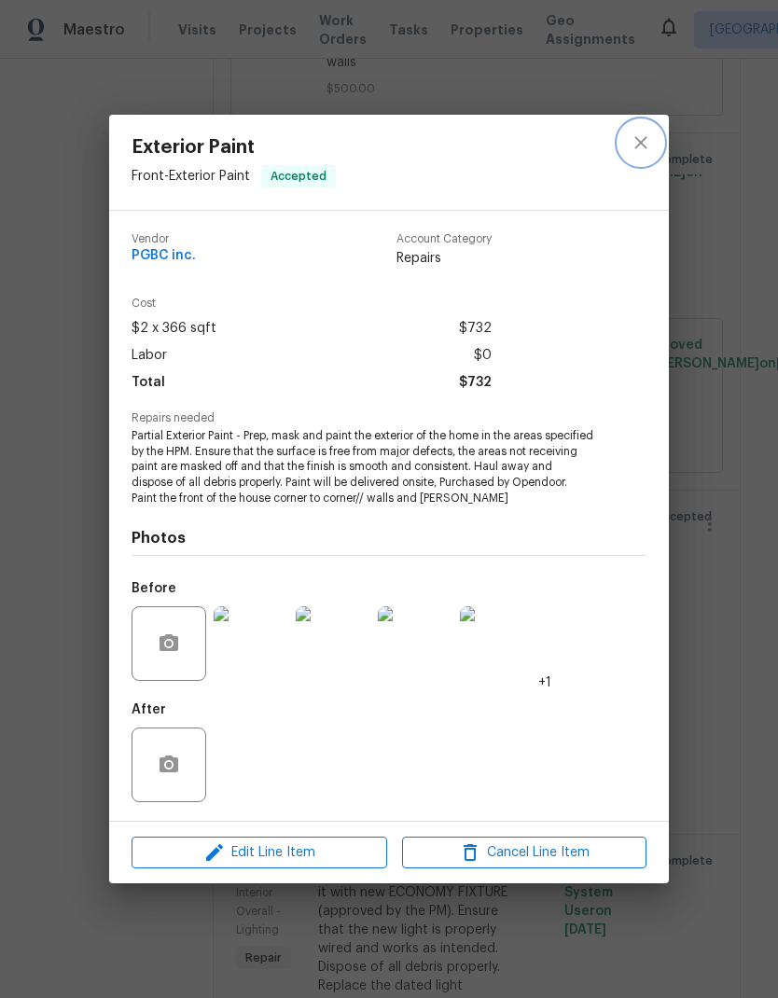
click at [636, 139] on icon "close" at bounding box center [640, 142] width 22 height 22
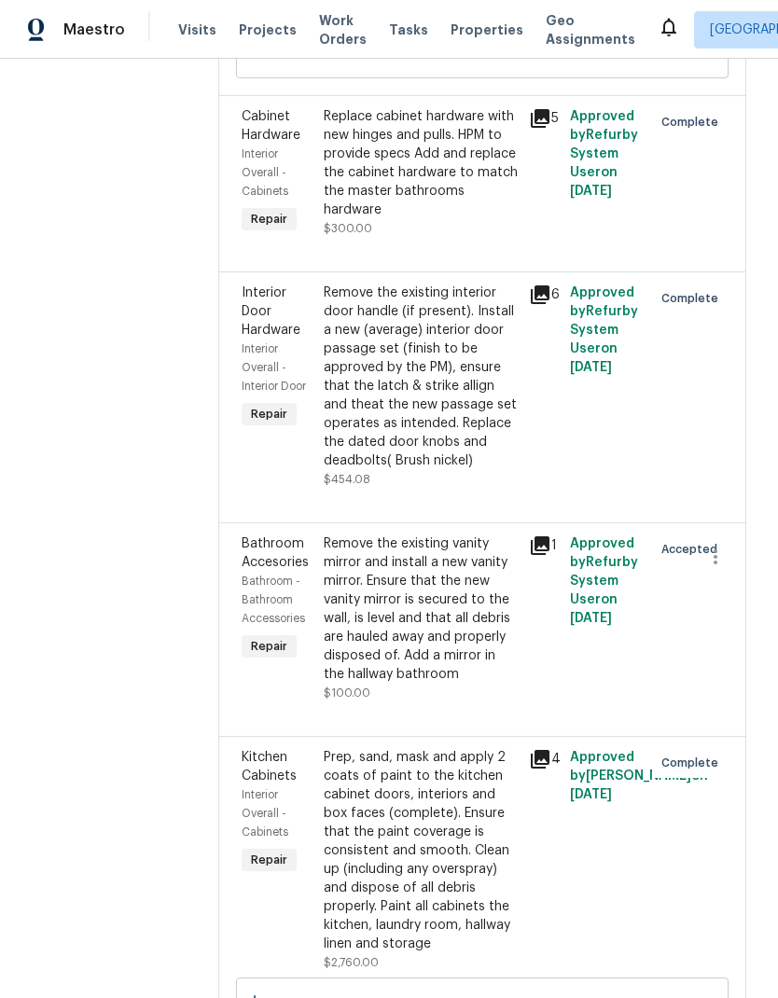
scroll to position [6054, 3]
click at [410, 534] on div "Remove the existing vanity mirror and install a new vanity mirror. Ensure that …" at bounding box center [420, 608] width 194 height 149
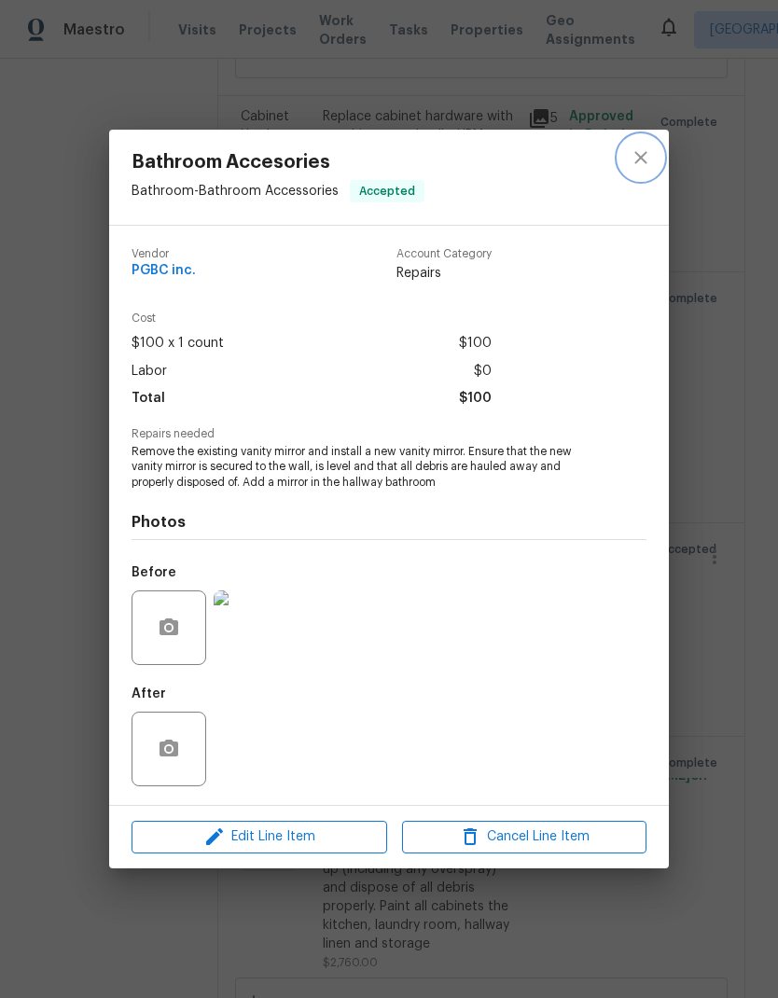
click at [640, 151] on icon "close" at bounding box center [640, 157] width 22 height 22
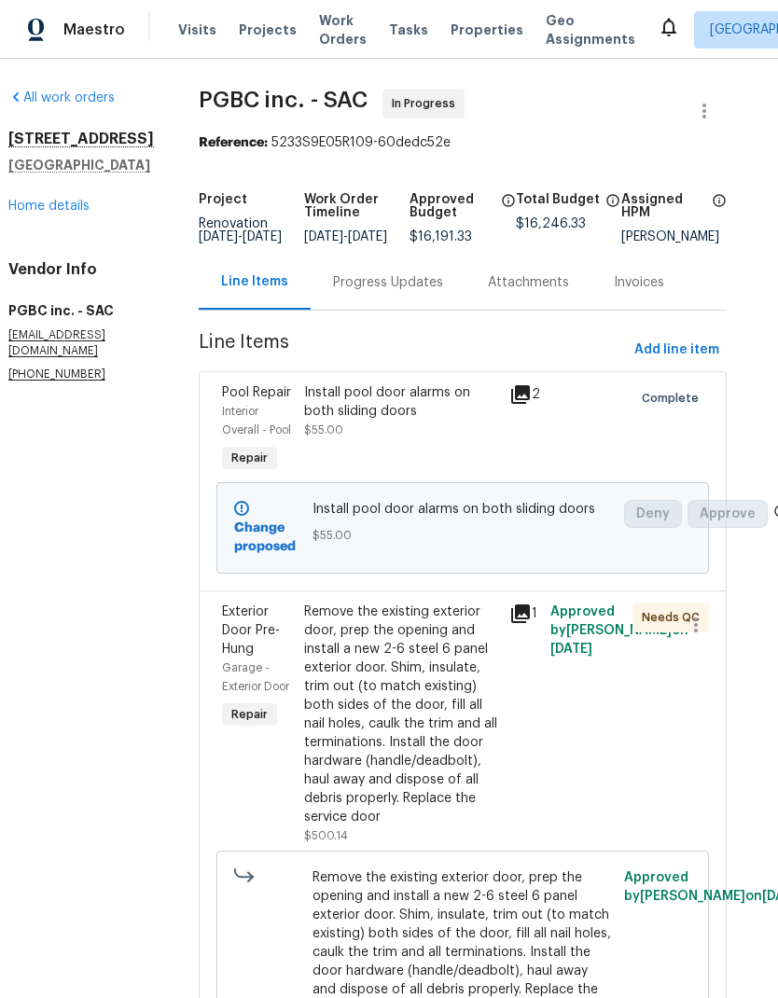
scroll to position [0, 21]
click at [54, 213] on link "Home details" at bounding box center [48, 206] width 81 height 13
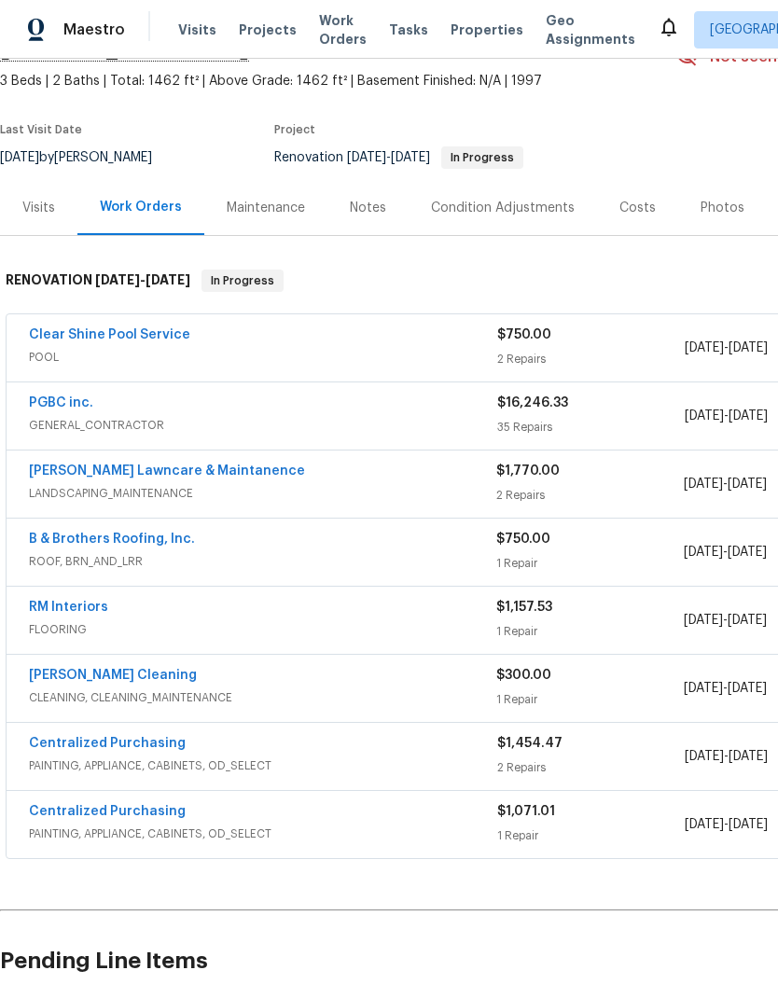
scroll to position [103, 0]
click at [84, 610] on link "RM Interiors" at bounding box center [68, 605] width 79 height 13
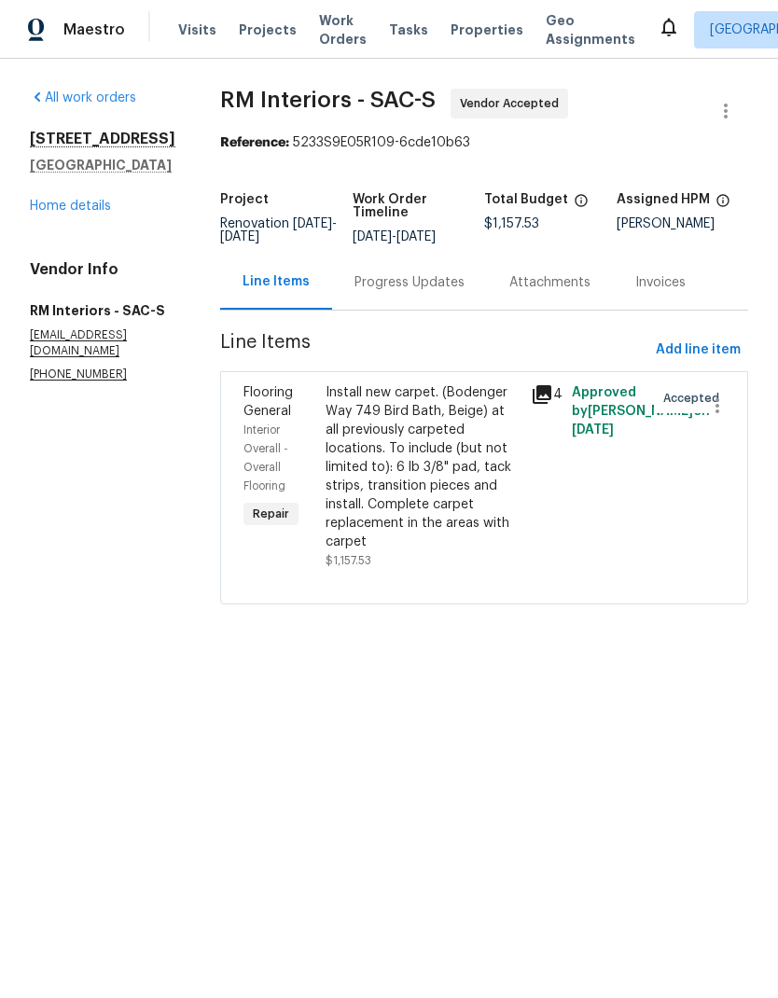
click at [417, 478] on div "Install new carpet. (Bodenger Way 749 Bird Bath, Beige) at all previously carpe…" at bounding box center [422, 467] width 194 height 168
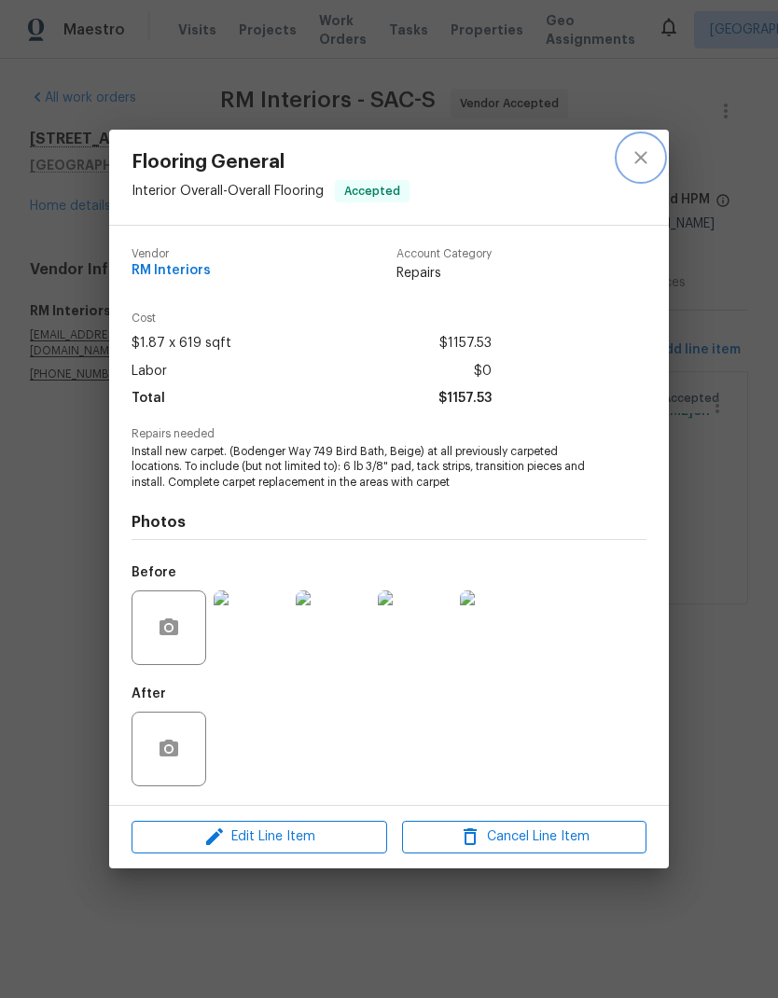
click at [637, 158] on icon "close" at bounding box center [640, 157] width 22 height 22
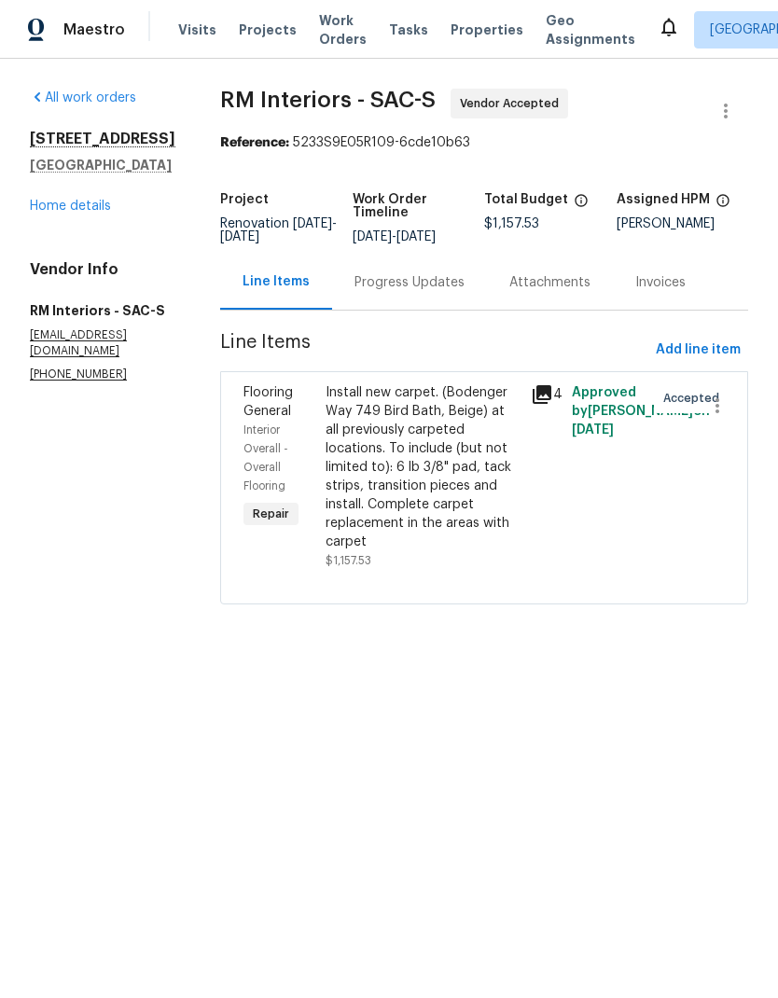
click at [88, 212] on link "Home details" at bounding box center [70, 206] width 81 height 13
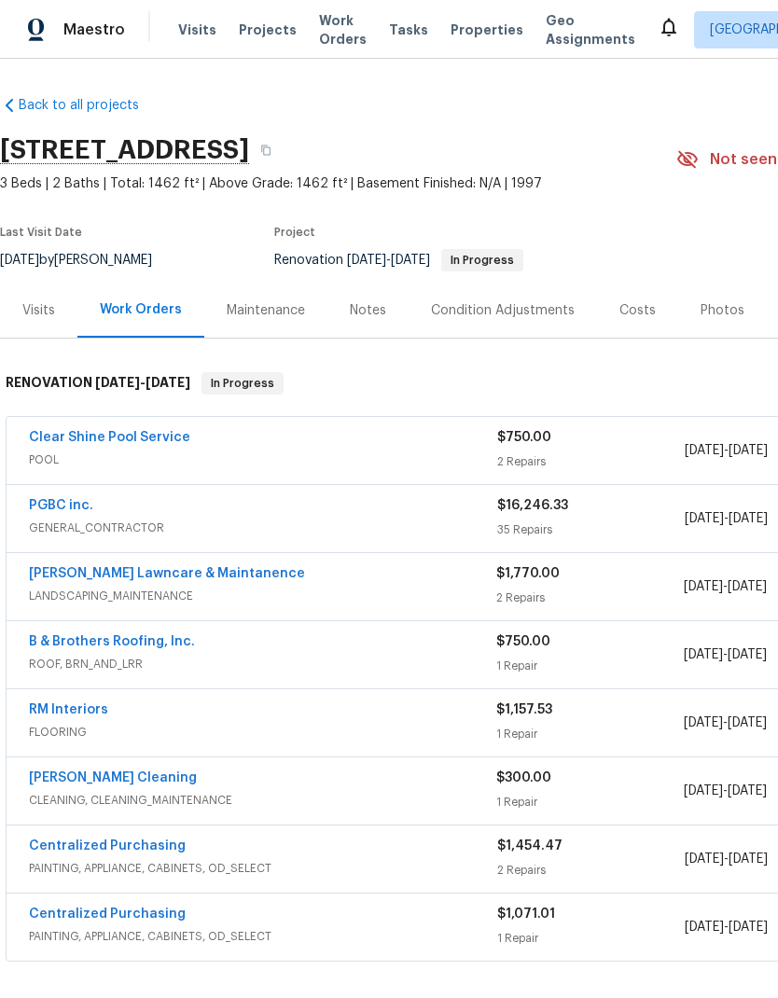
click at [146, 639] on link "B & Brothers Roofing, Inc." at bounding box center [112, 641] width 166 height 13
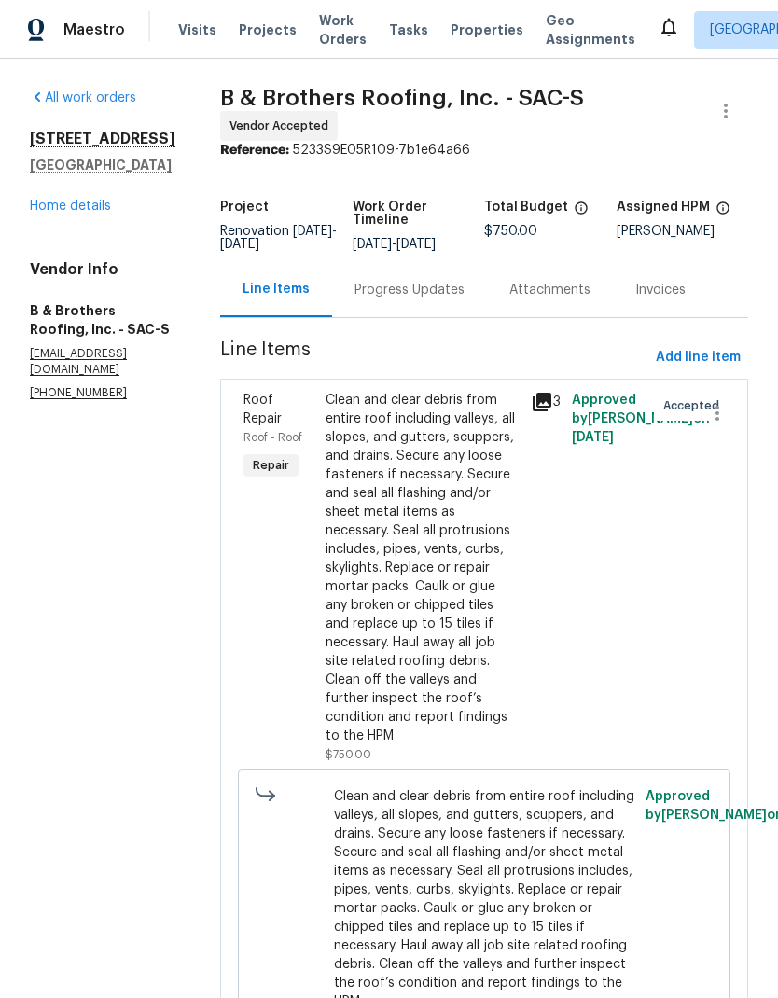
click at [469, 611] on div "Clean and clear debris from entire roof including valleys, all slopes, and gutt…" at bounding box center [422, 568] width 194 height 354
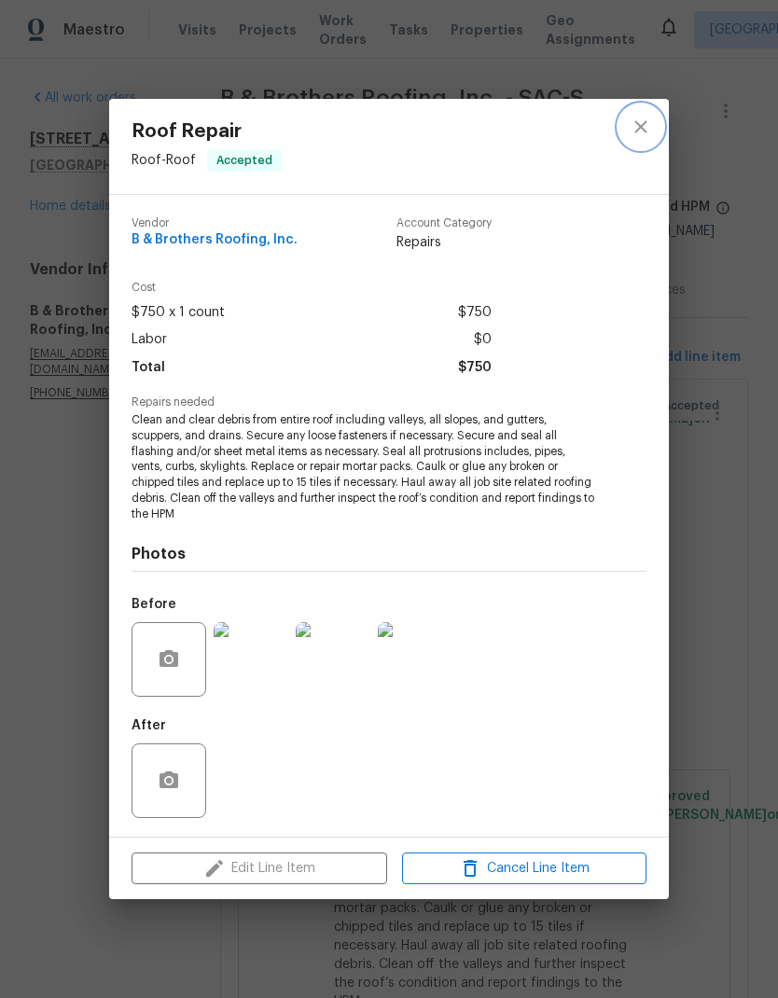
click at [647, 131] on icon "close" at bounding box center [640, 127] width 22 height 22
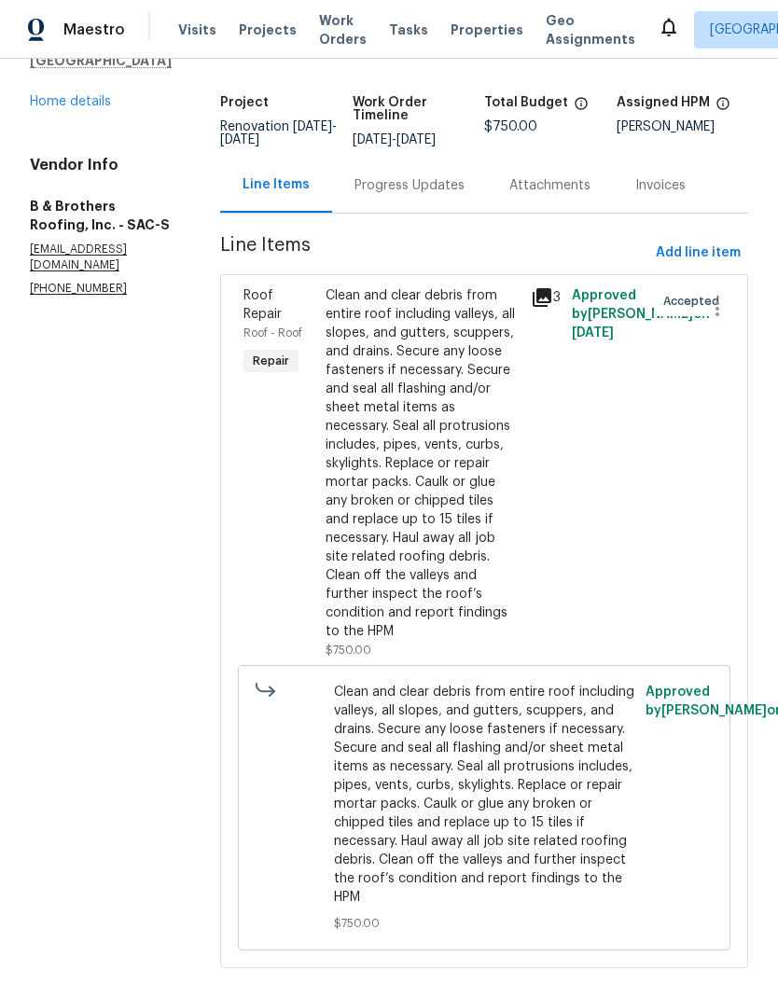
scroll to position [103, 0]
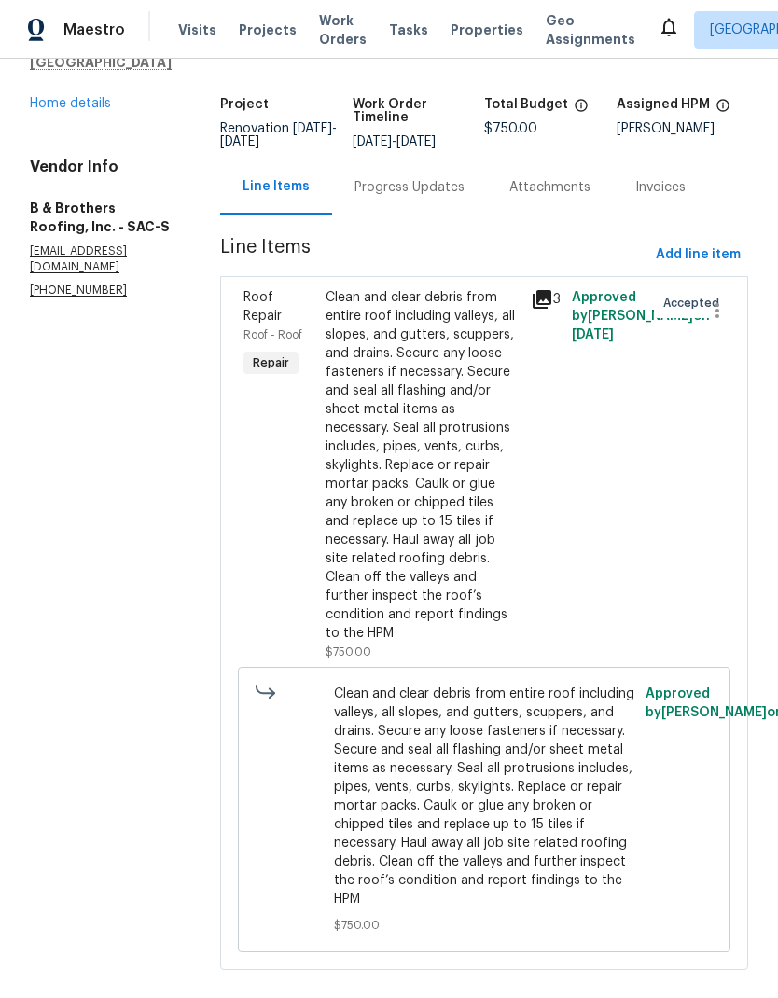
click at [96, 103] on link "Home details" at bounding box center [70, 103] width 81 height 13
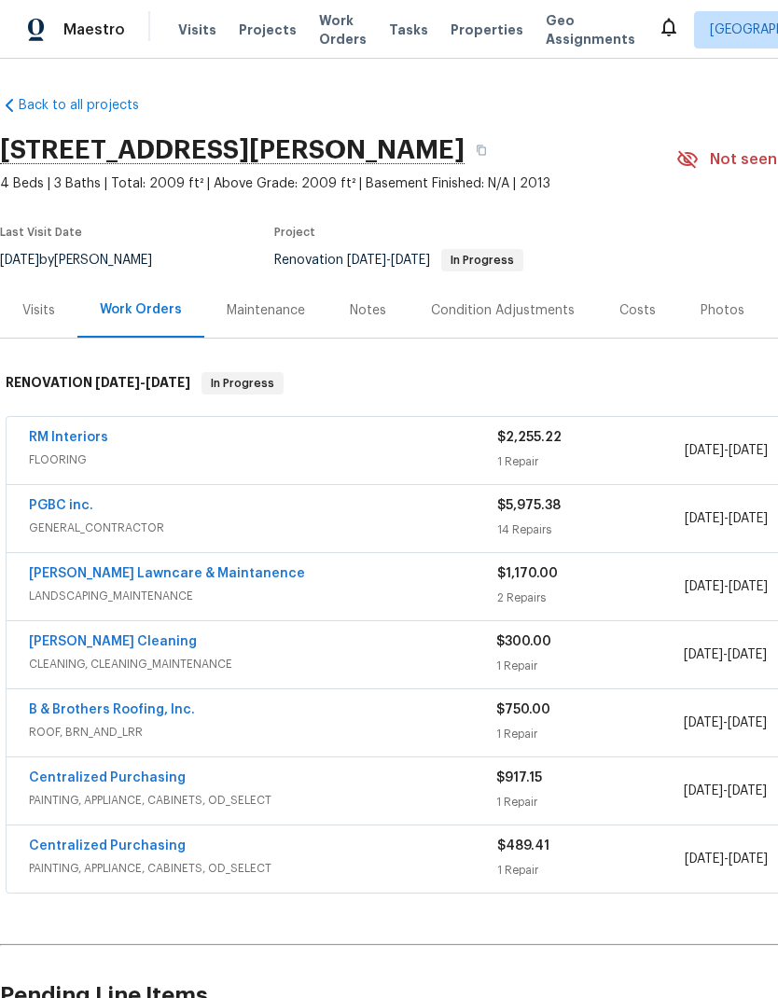
click at [180, 573] on link "Godinez Lawncare & Maintanence" at bounding box center [167, 573] width 276 height 13
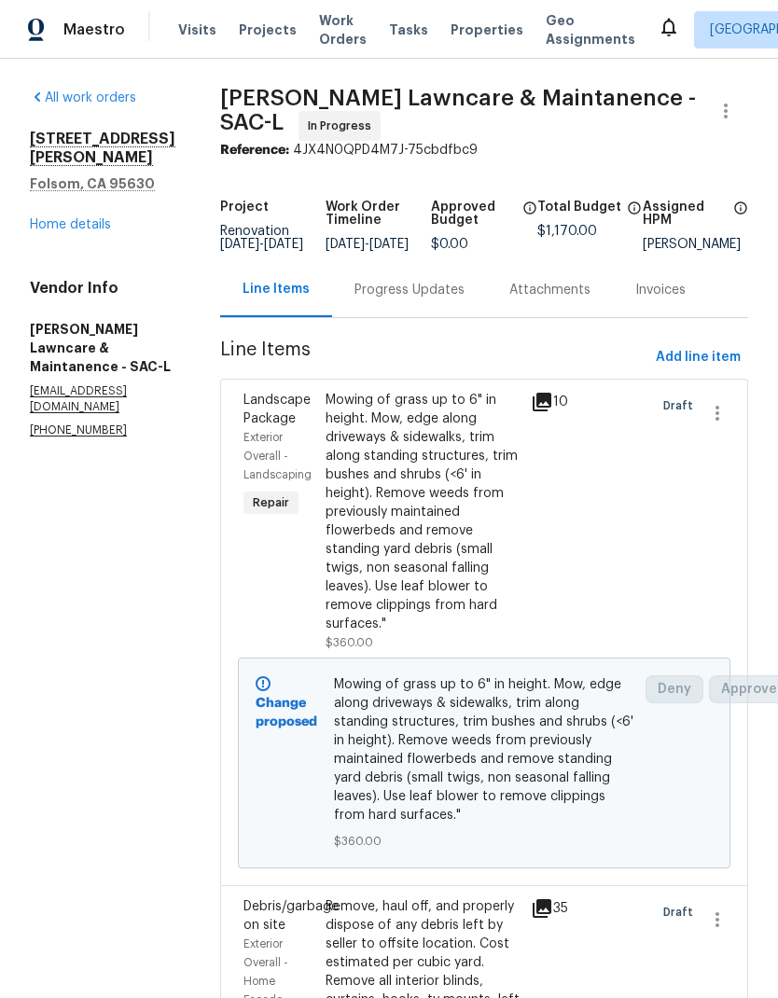
click at [415, 516] on div "Mowing of grass up to 6" in height. Mow, edge along driveways & sidewalks, trim…" at bounding box center [422, 512] width 194 height 242
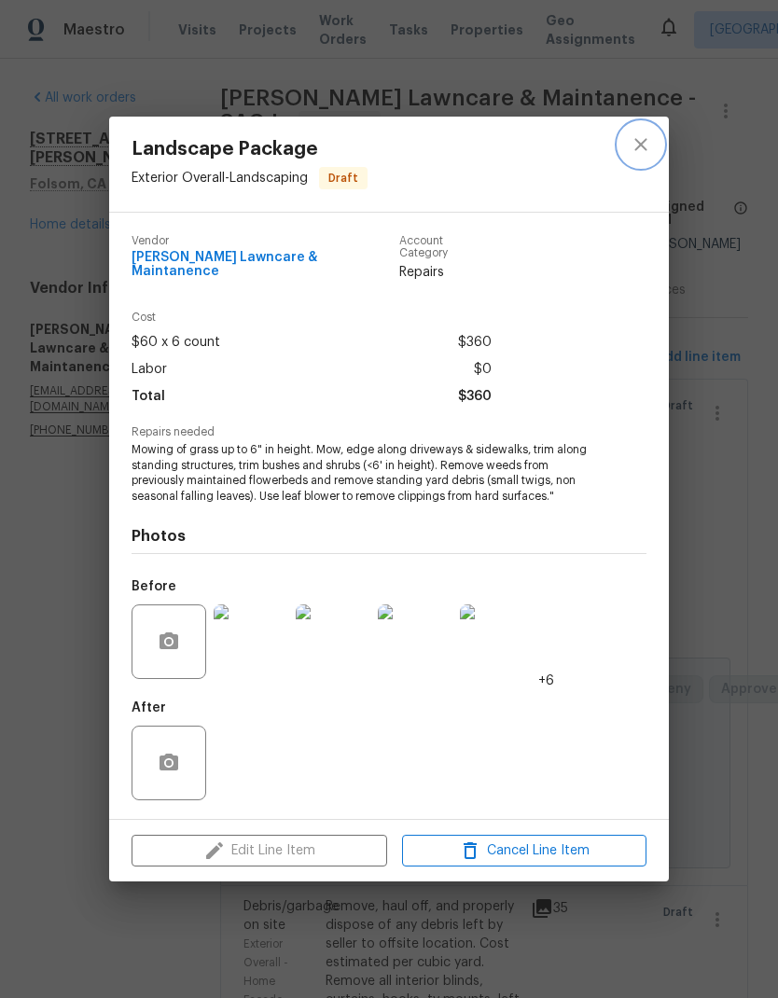
click at [639, 150] on icon "close" at bounding box center [640, 144] width 12 height 12
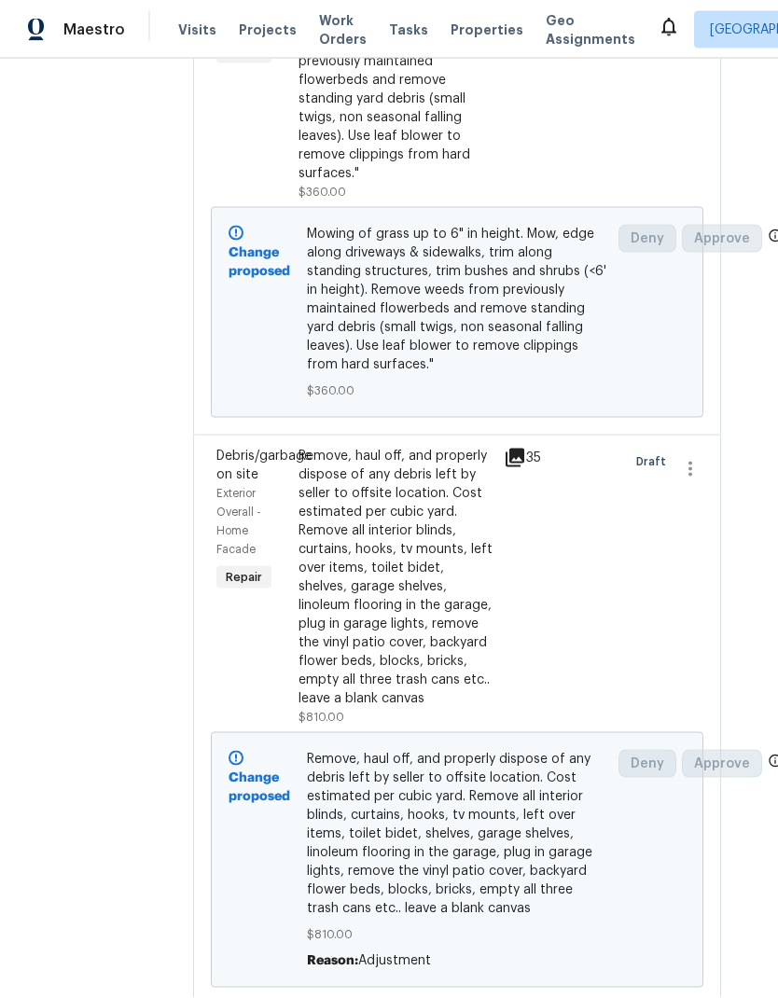
scroll to position [25, 0]
click at [757, 750] on span "Approve" at bounding box center [721, 764] width 80 height 28
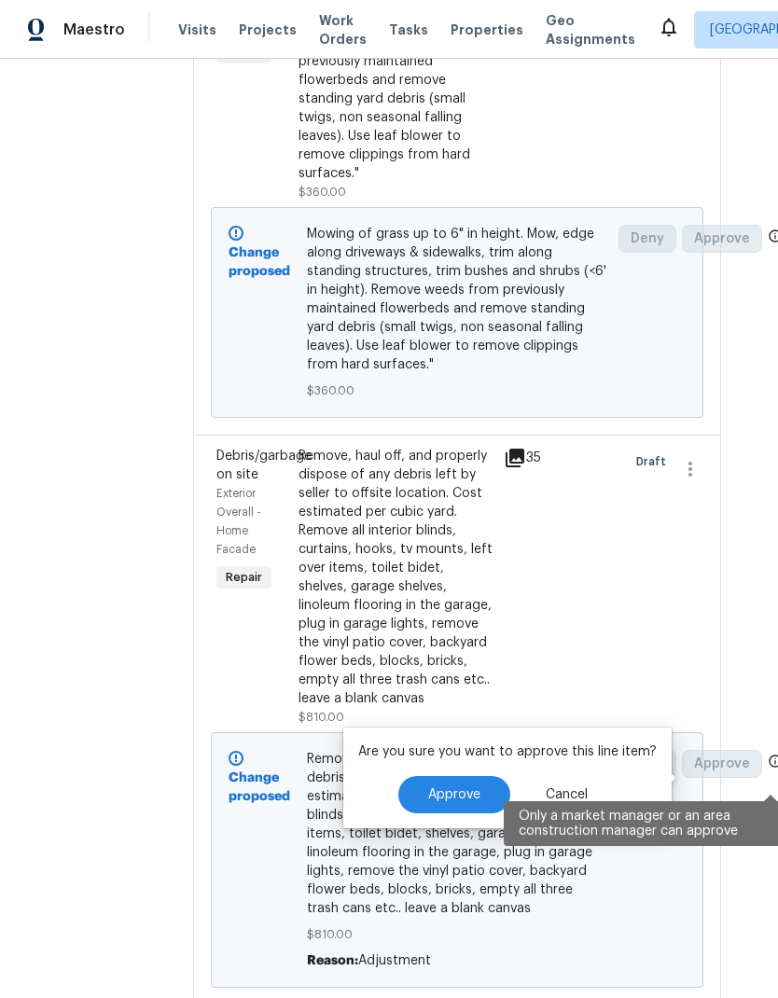
click at [467, 788] on span "Approve" at bounding box center [454, 795] width 52 height 14
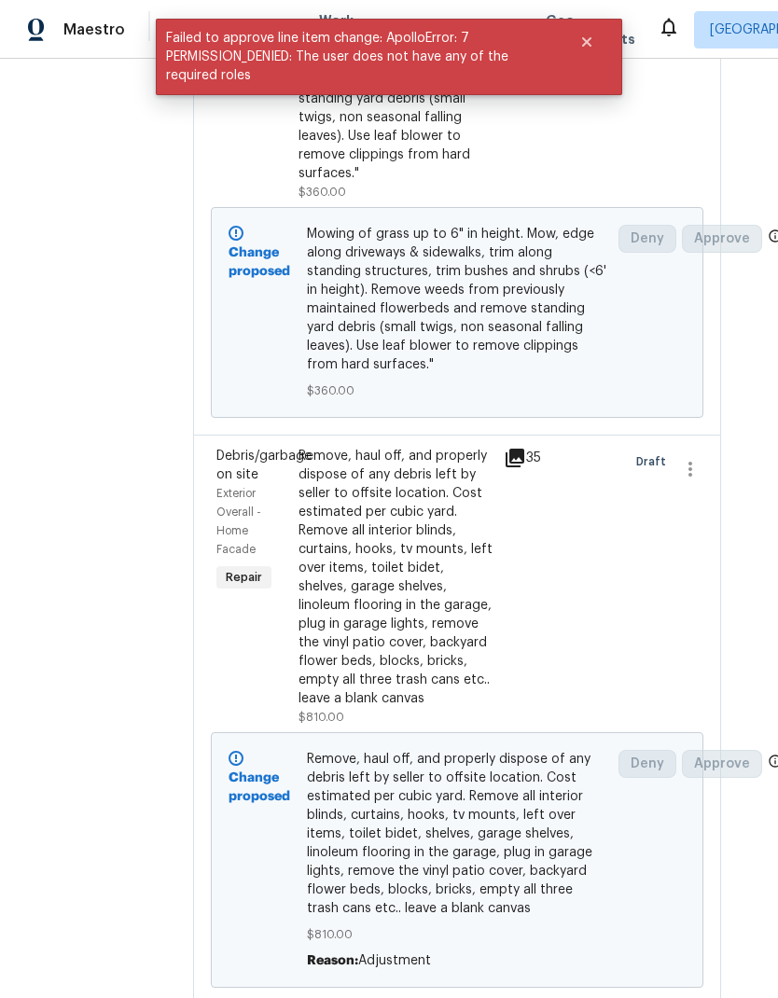
click at [735, 419] on div "All work orders 276 Barnhill Dr Folsom, CA 95630 Home details Vendor Info Godin…" at bounding box center [362, 332] width 778 height 1449
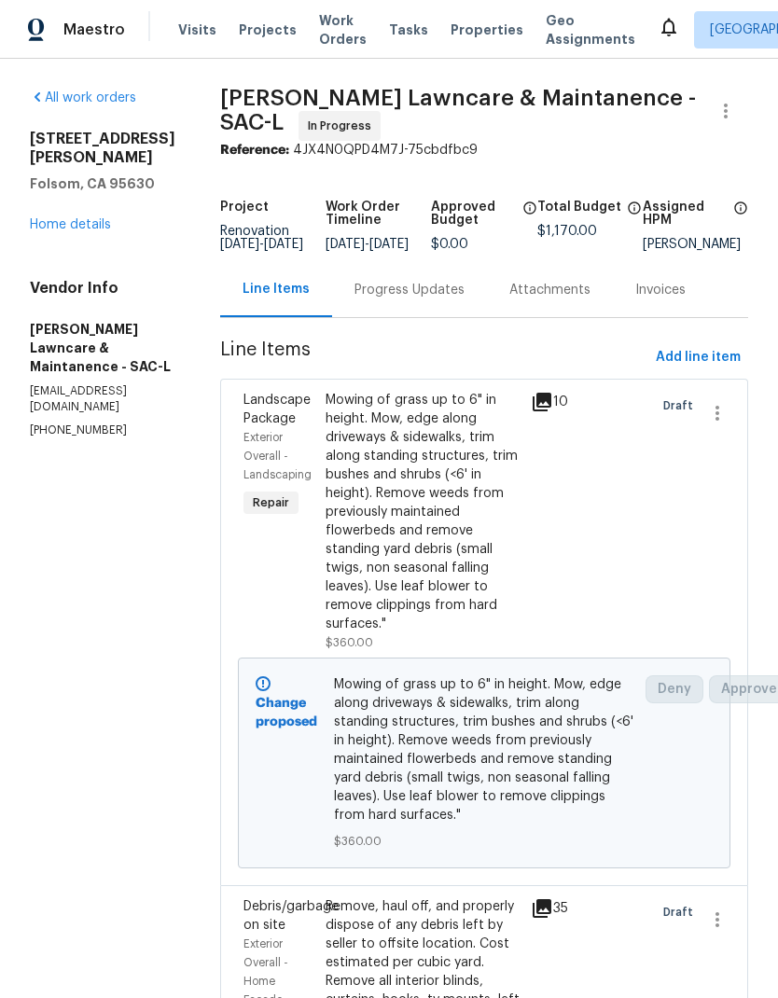
click at [82, 218] on link "Home details" at bounding box center [70, 224] width 81 height 13
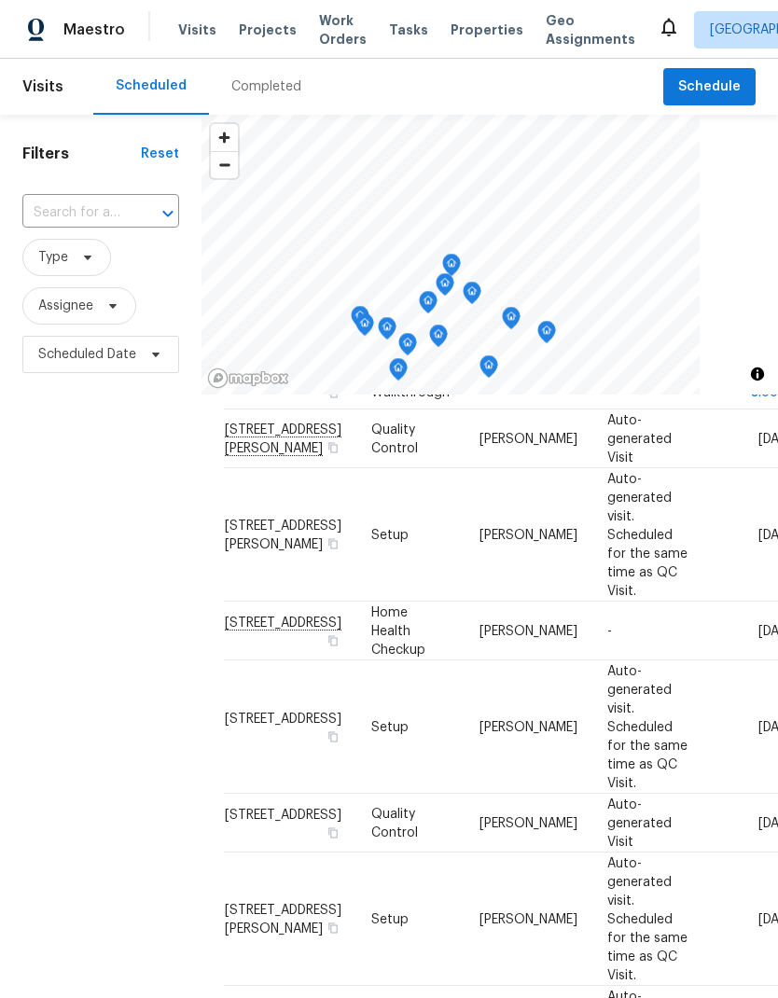
scroll to position [227, 0]
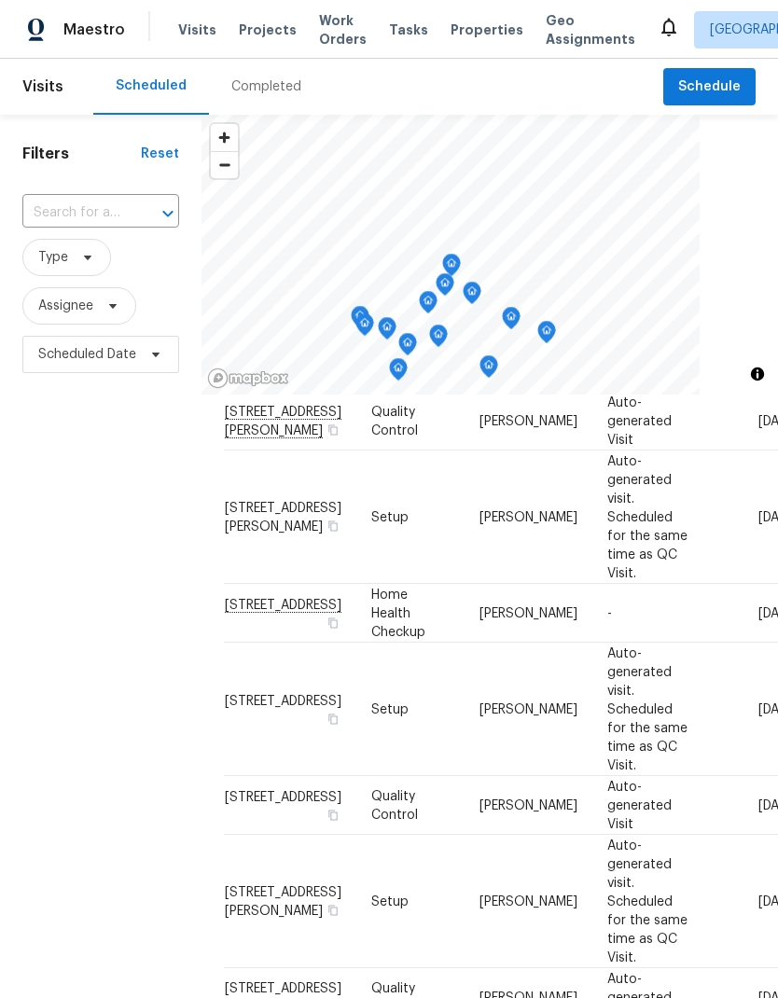
click at [117, 840] on div "Filters Reset ​ Type Assignee Scheduled Date" at bounding box center [100, 654] width 201 height 1078
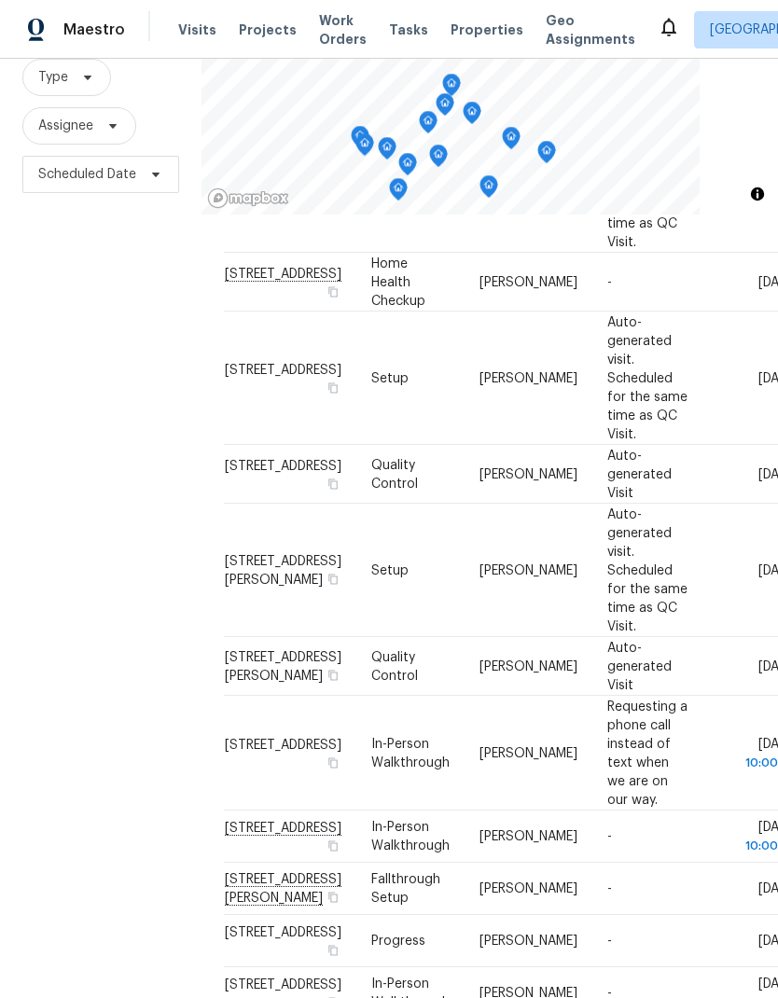
scroll to position [420, 0]
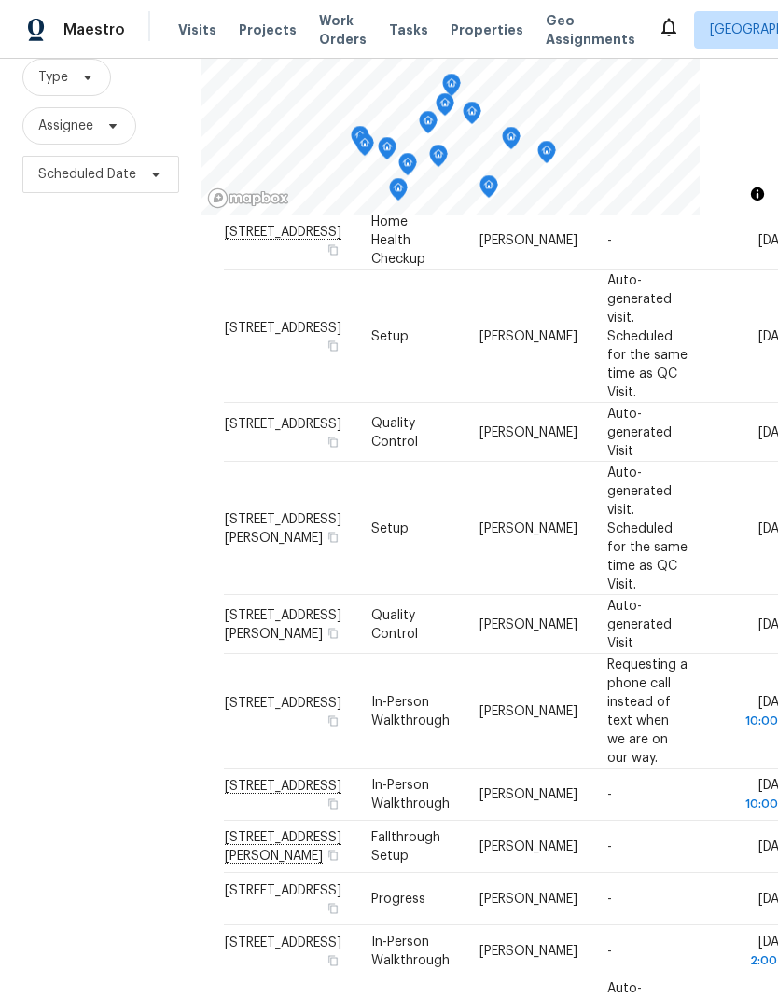
click at [118, 797] on div "Filters Reset ​ Type Assignee Scheduled Date" at bounding box center [100, 474] width 201 height 1078
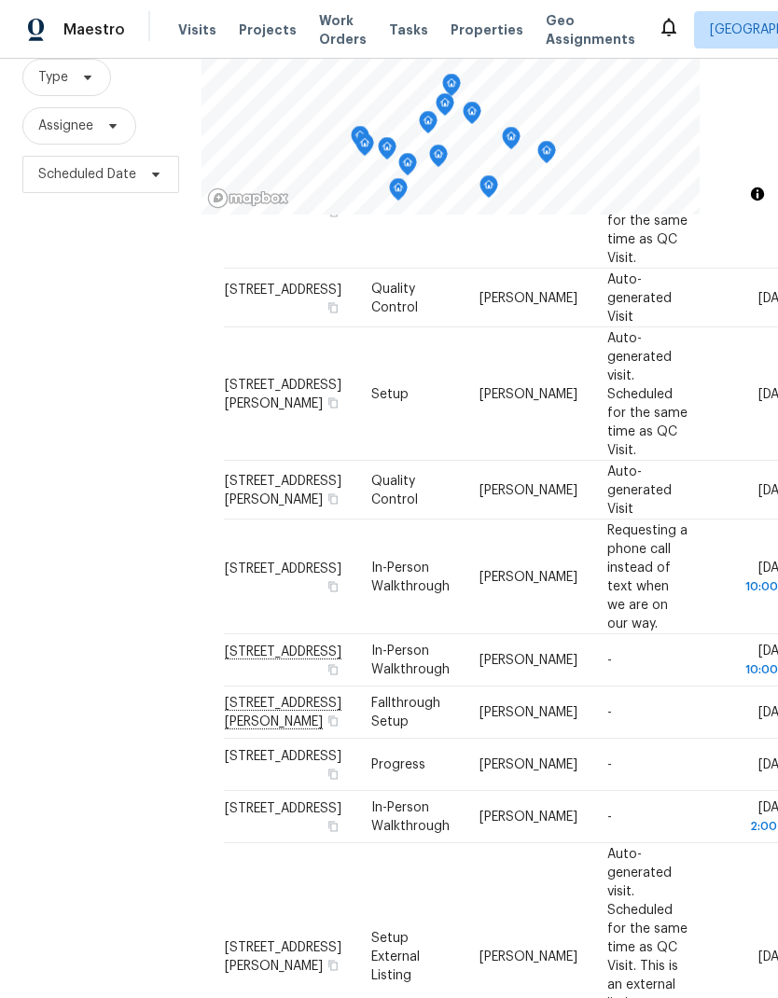
scroll to position [567, 0]
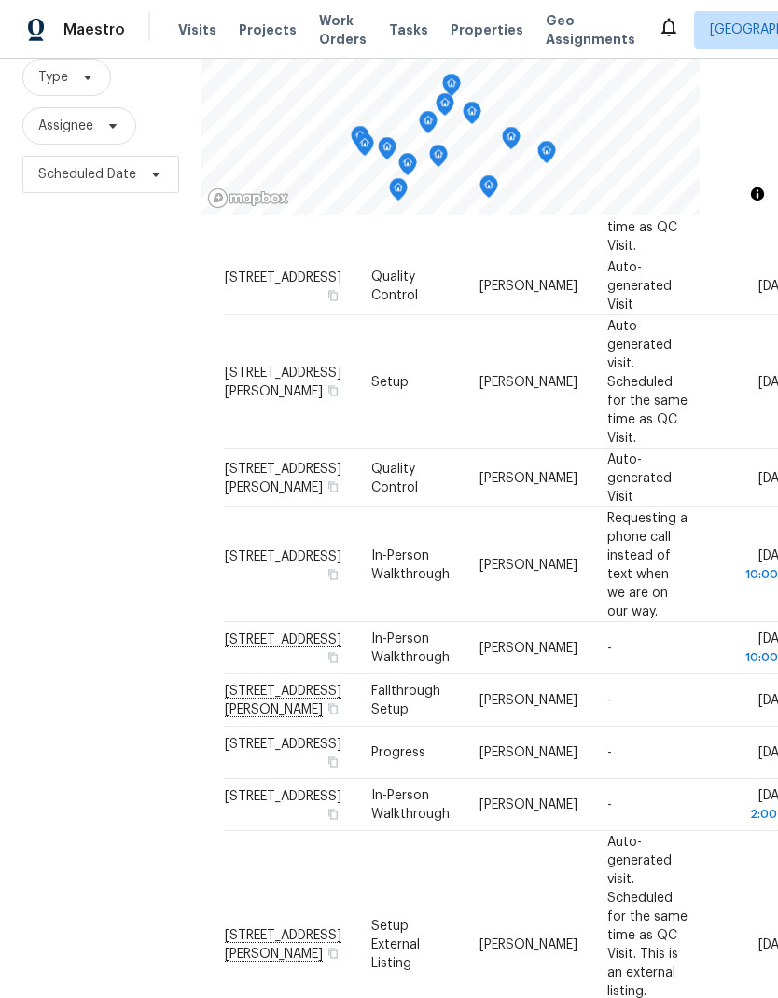
click at [141, 865] on div "Filters Reset ​ Type Assignee Scheduled Date" at bounding box center [100, 474] width 201 height 1078
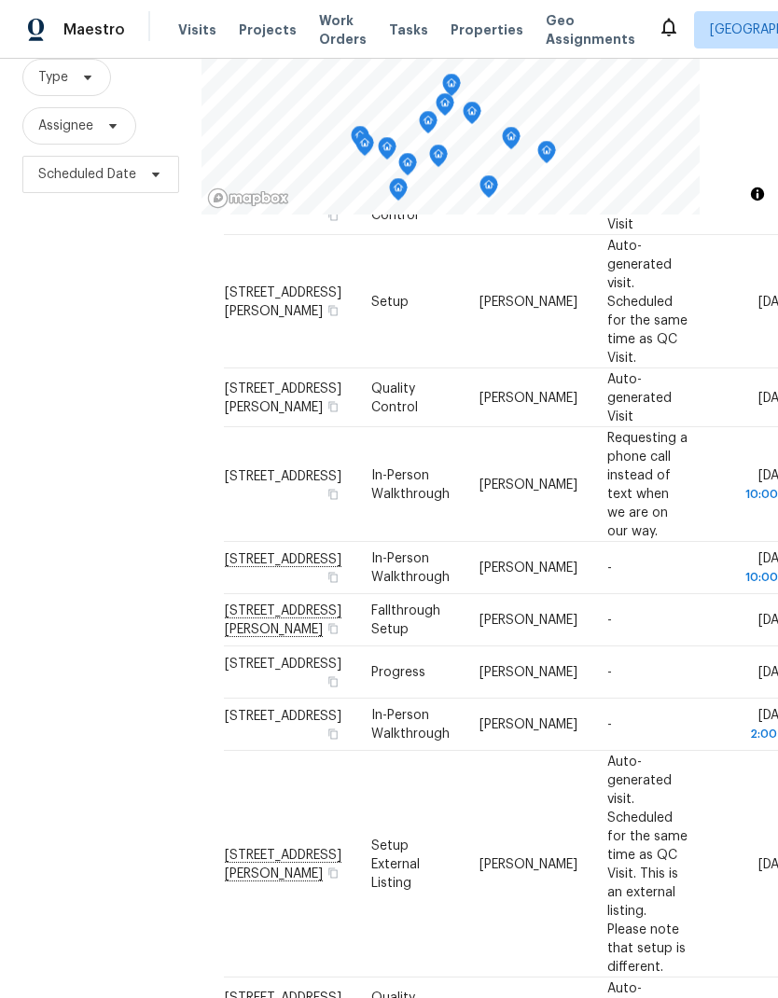
scroll to position [669, 0]
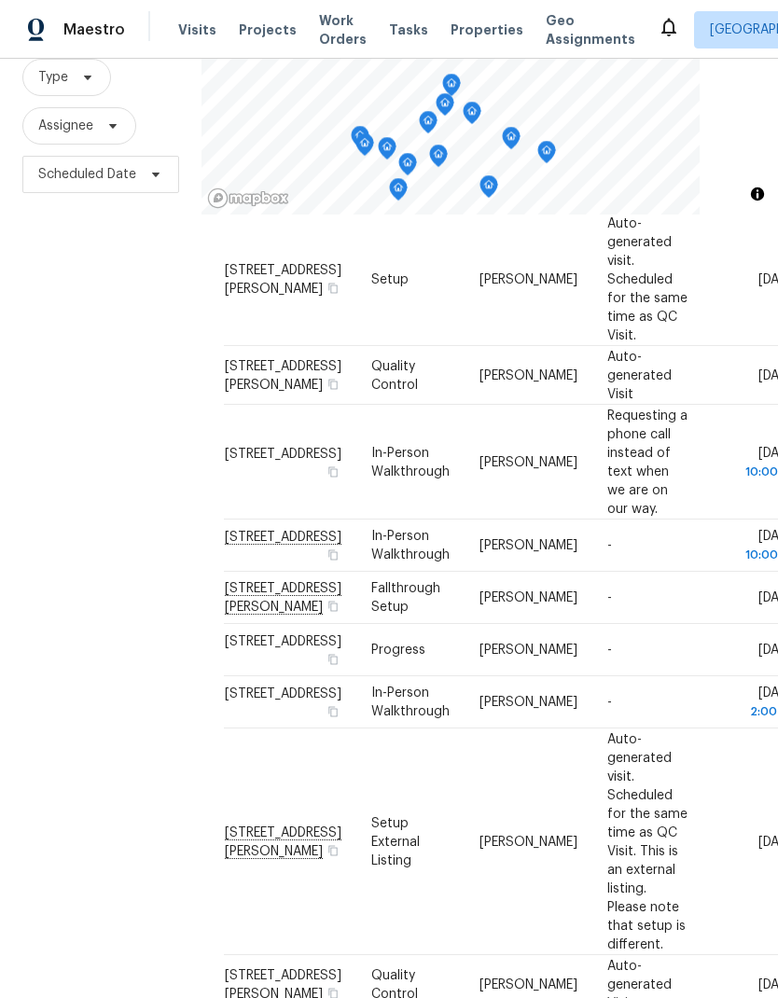
click at [116, 848] on div "Filters Reset ​ Type Assignee Scheduled Date" at bounding box center [100, 474] width 201 height 1078
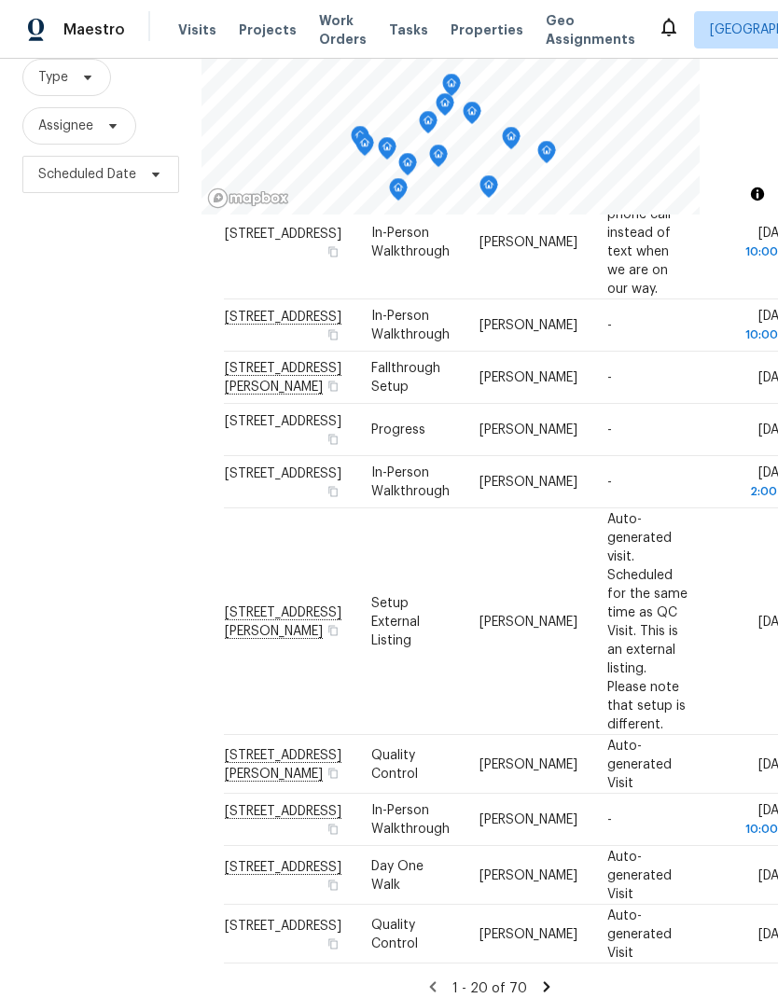
click at [110, 796] on div "Filters Reset ​ Type Assignee Scheduled Date" at bounding box center [100, 474] width 201 height 1078
click at [131, 854] on div "Filters Reset ​ Type Assignee Scheduled Date" at bounding box center [100, 474] width 201 height 1078
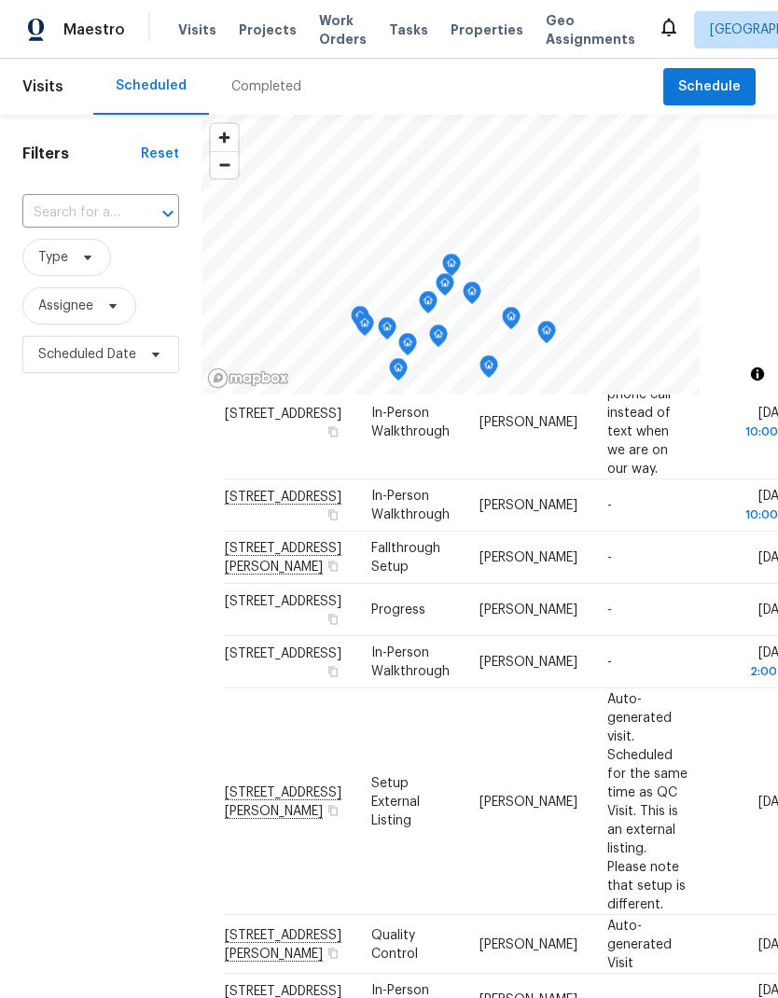
scroll to position [0, 0]
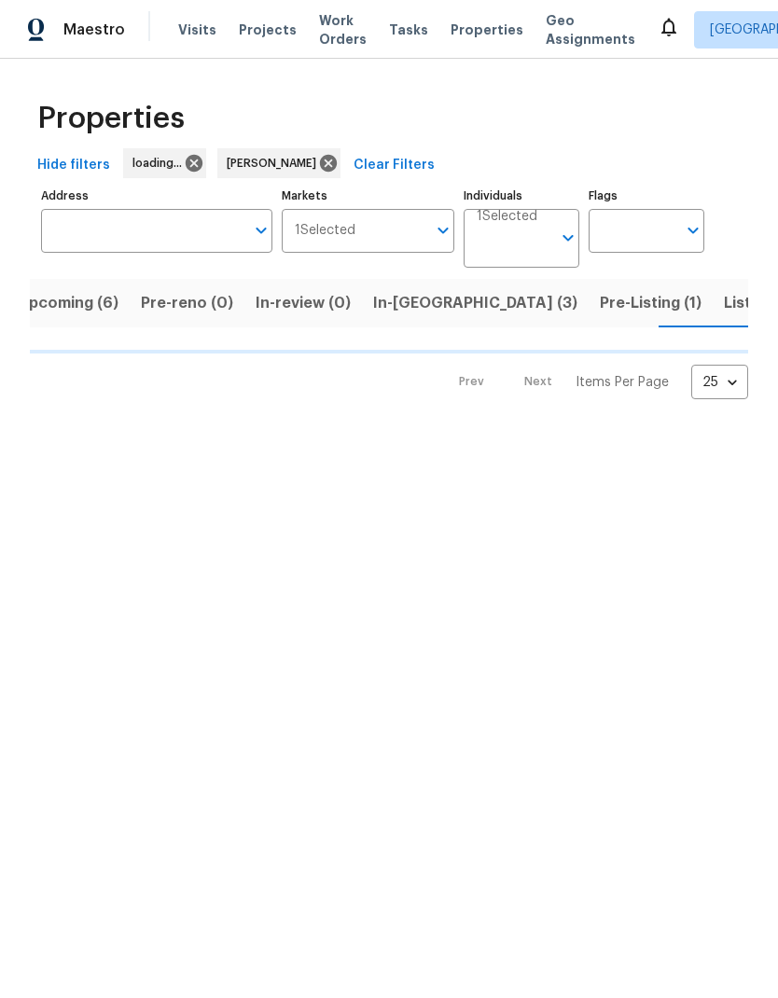
scroll to position [0, 26]
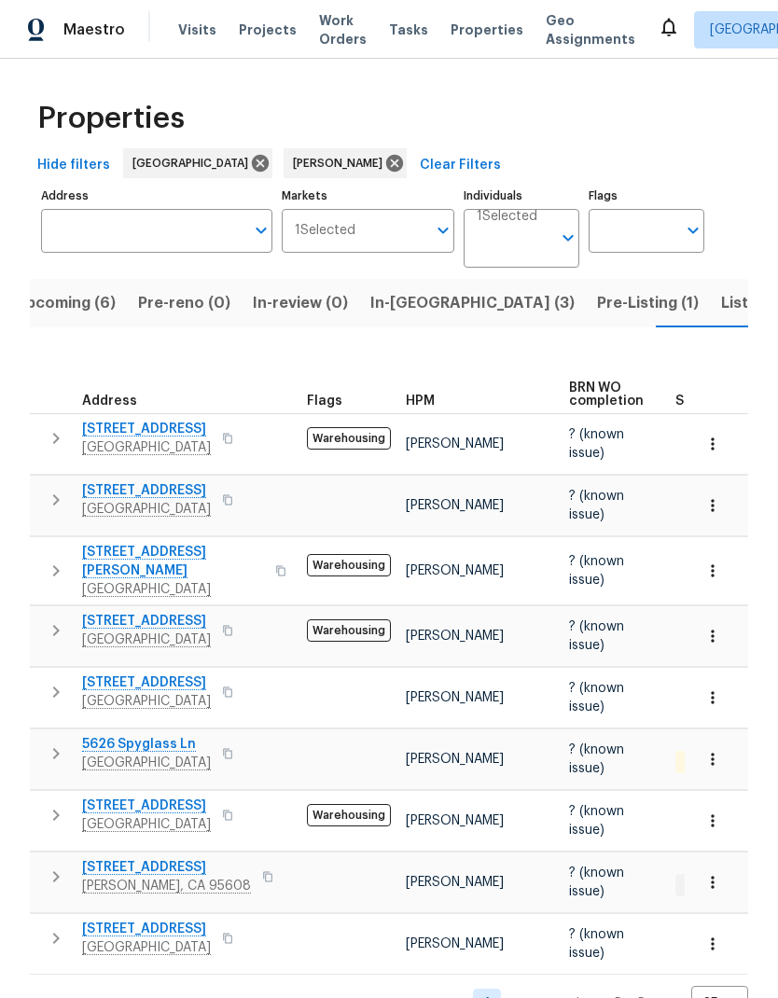
click at [66, 316] on span "Upcoming (6)" at bounding box center [65, 303] width 101 height 26
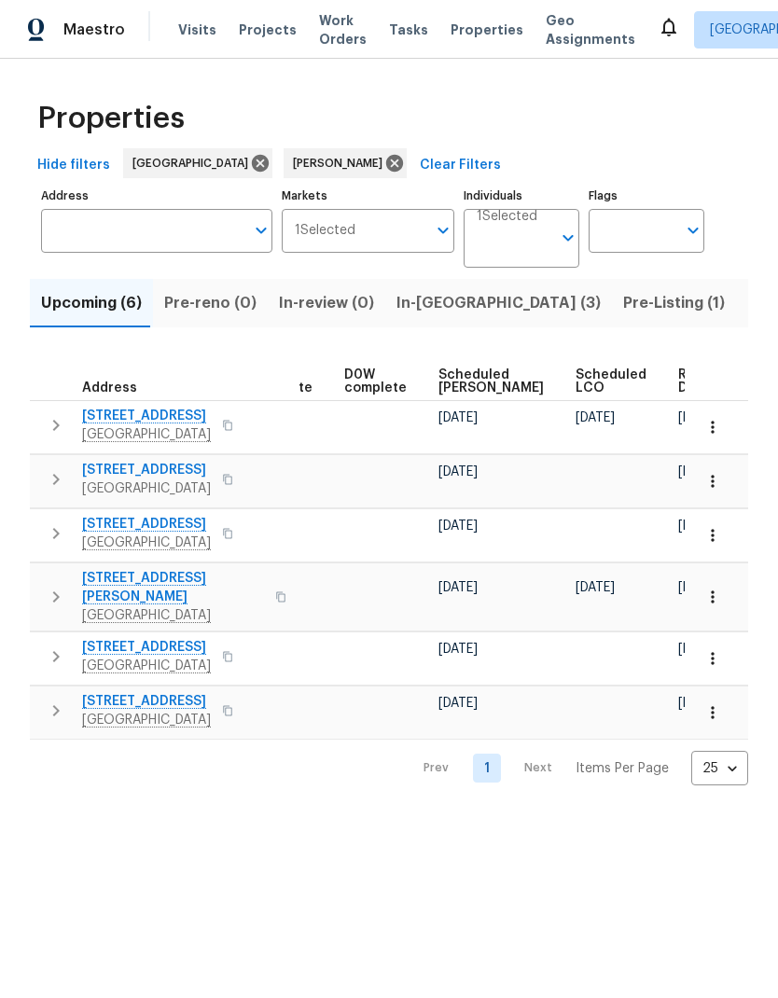
scroll to position [0, 487]
click at [679, 411] on span "[DATE]" at bounding box center [698, 417] width 39 height 13
click at [679, 384] on span "Ready Date" at bounding box center [699, 381] width 41 height 26
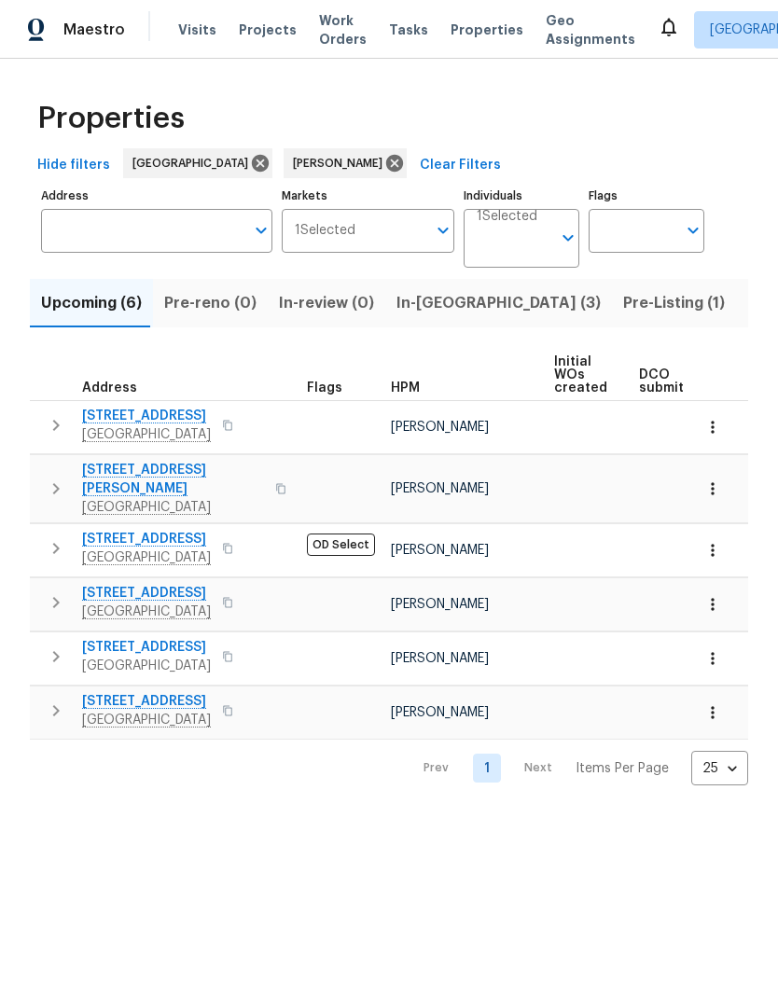
click at [623, 294] on span "Pre-Listing (1)" at bounding box center [674, 303] width 102 height 26
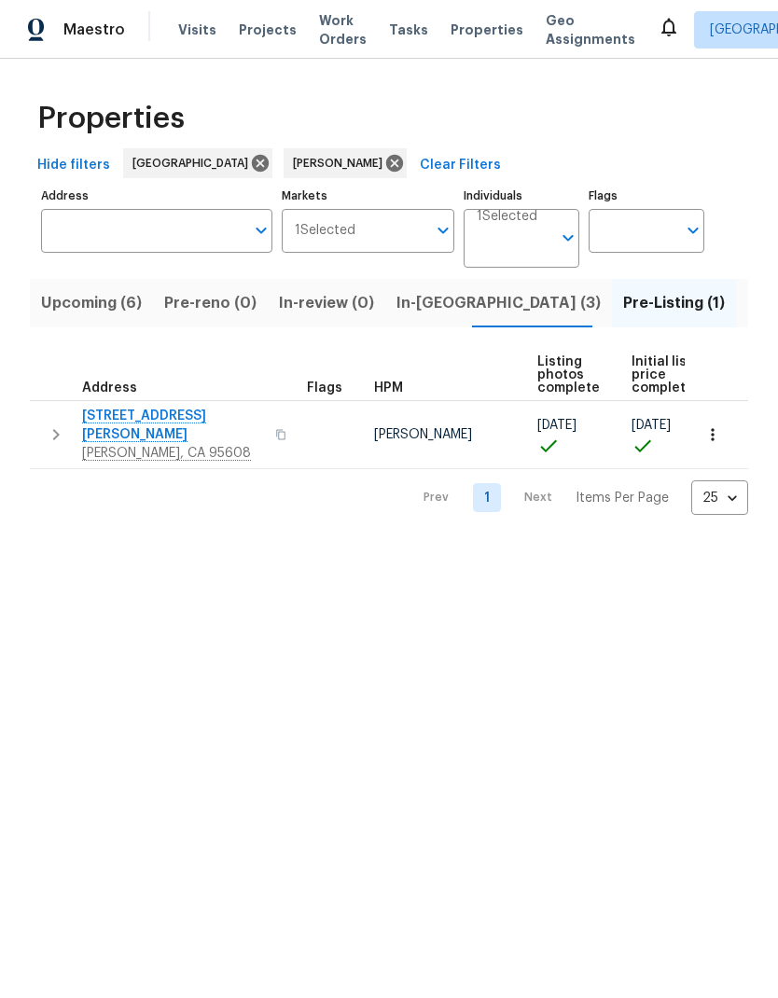
click at [747, 312] on span "Listed (6)" at bounding box center [782, 303] width 71 height 26
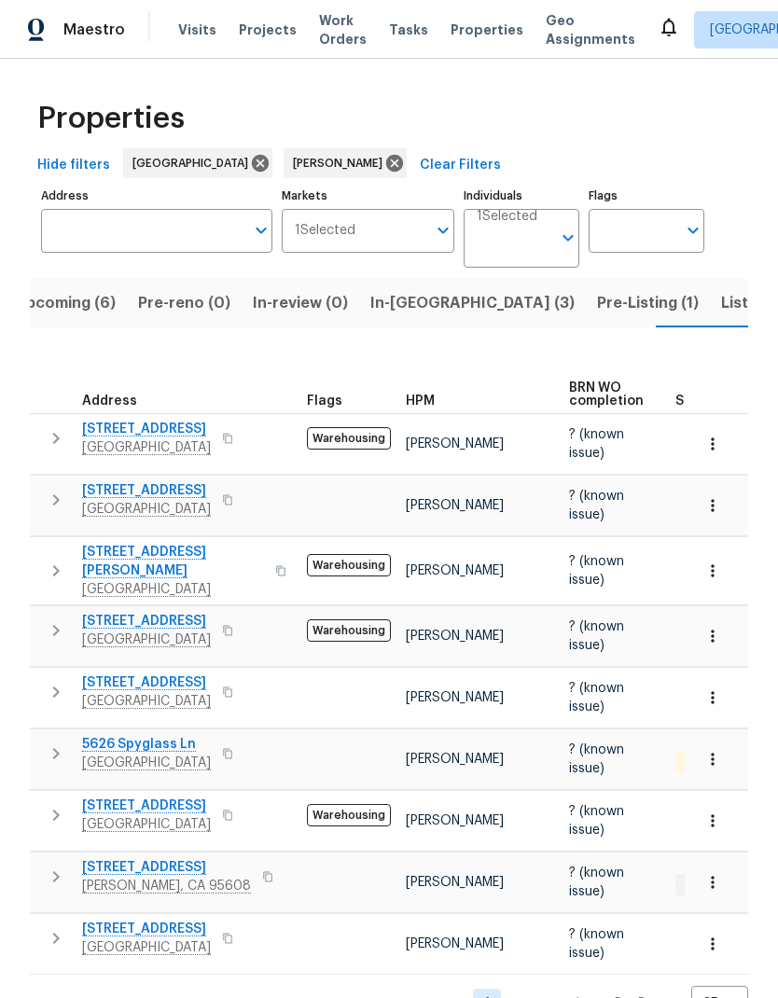
click at [721, 290] on span "Listed (6)" at bounding box center [756, 303] width 71 height 26
